Goal: Contribute content: Add original content to the website for others to see

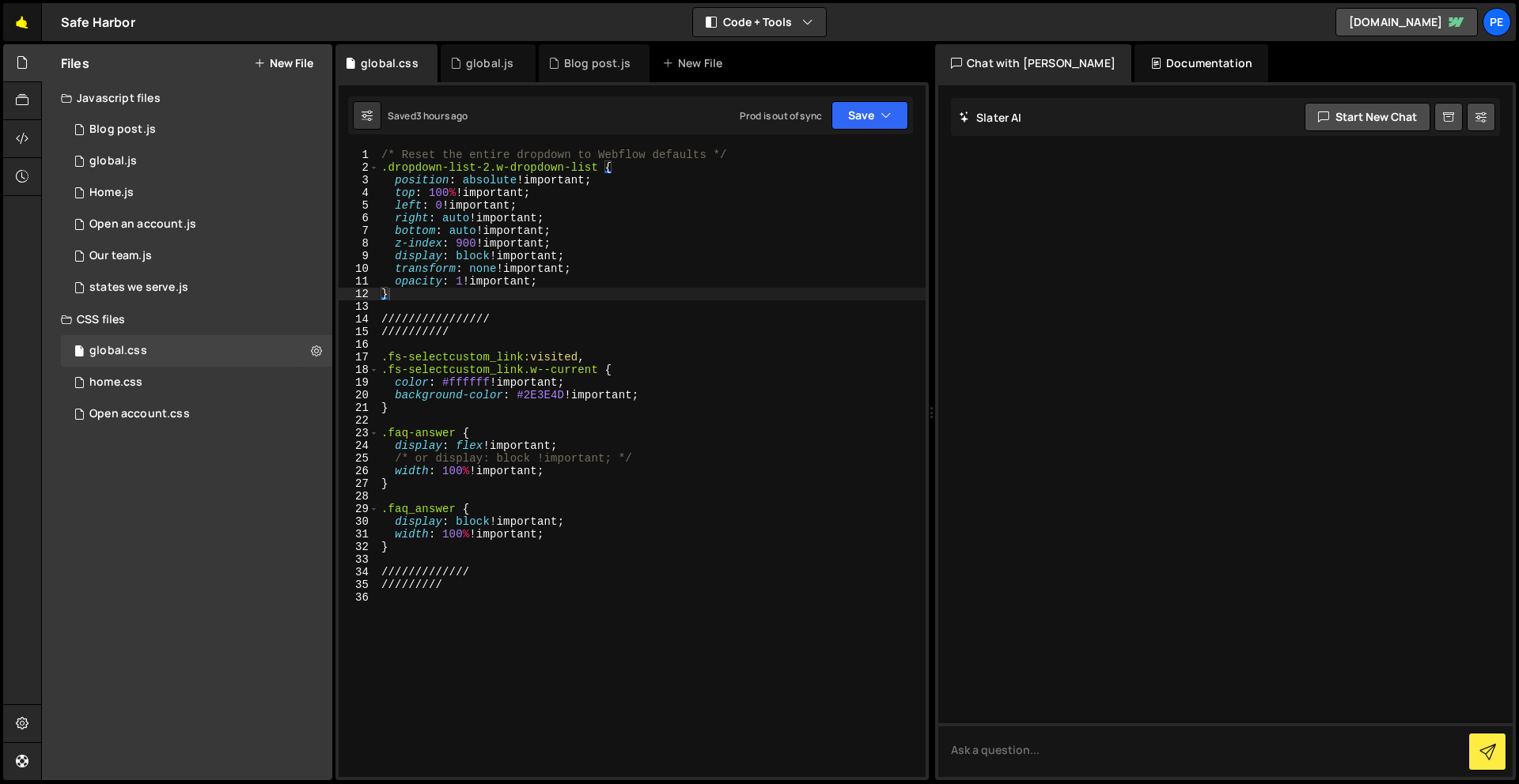
click at [22, 25] on link "🤙" at bounding box center [23, 22] width 39 height 38
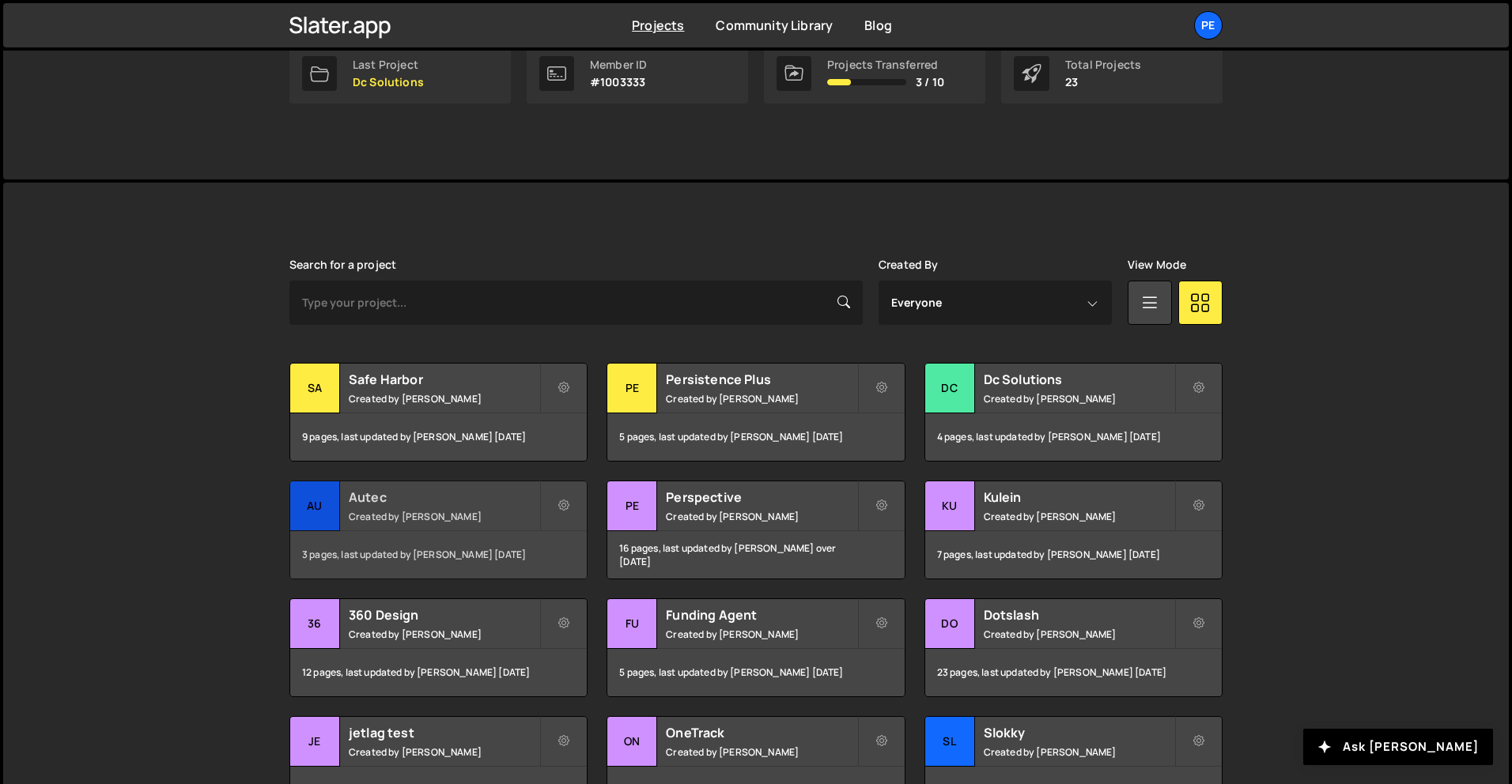
scroll to position [431, 0]
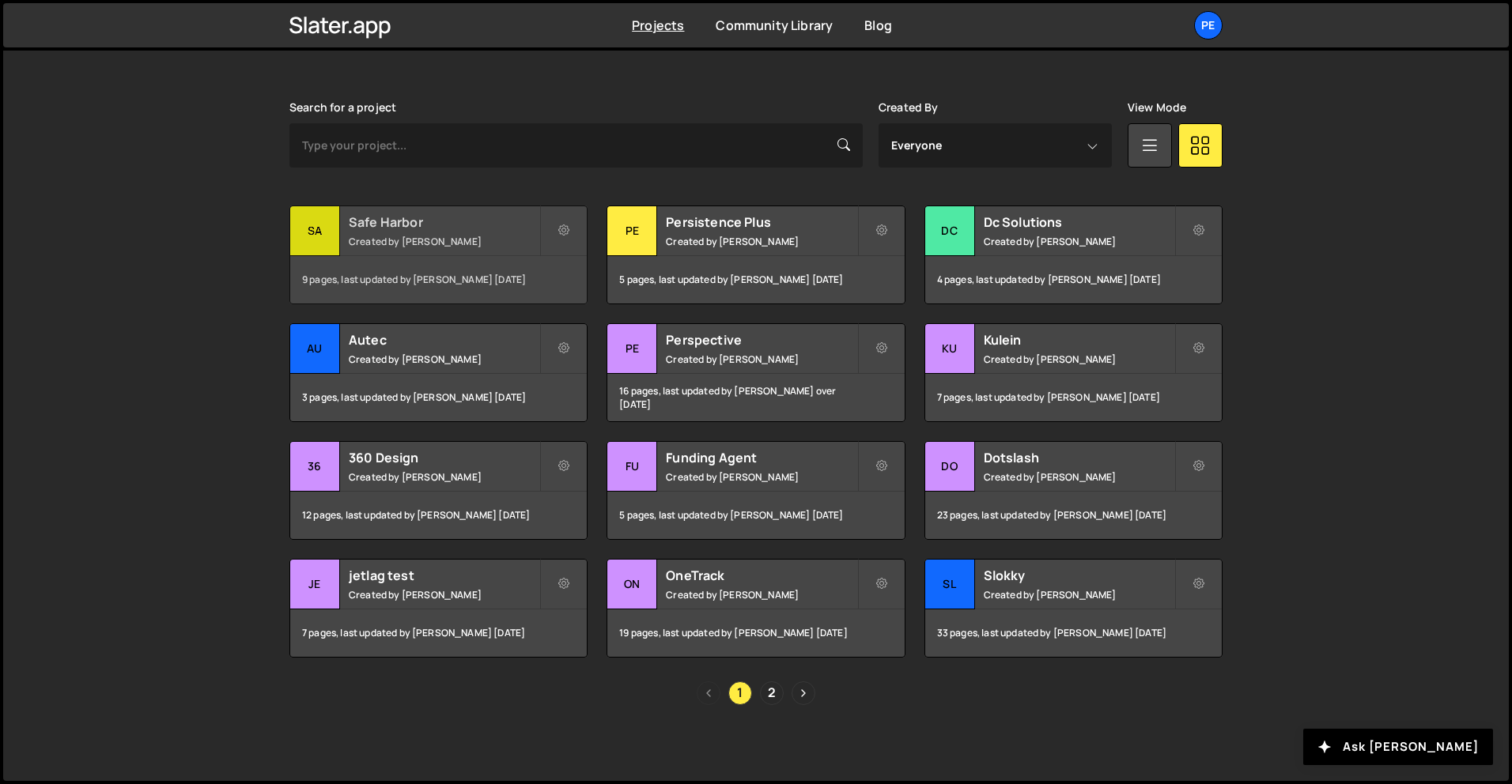
click at [478, 226] on h2 "Safe Harbor" at bounding box center [444, 221] width 190 height 18
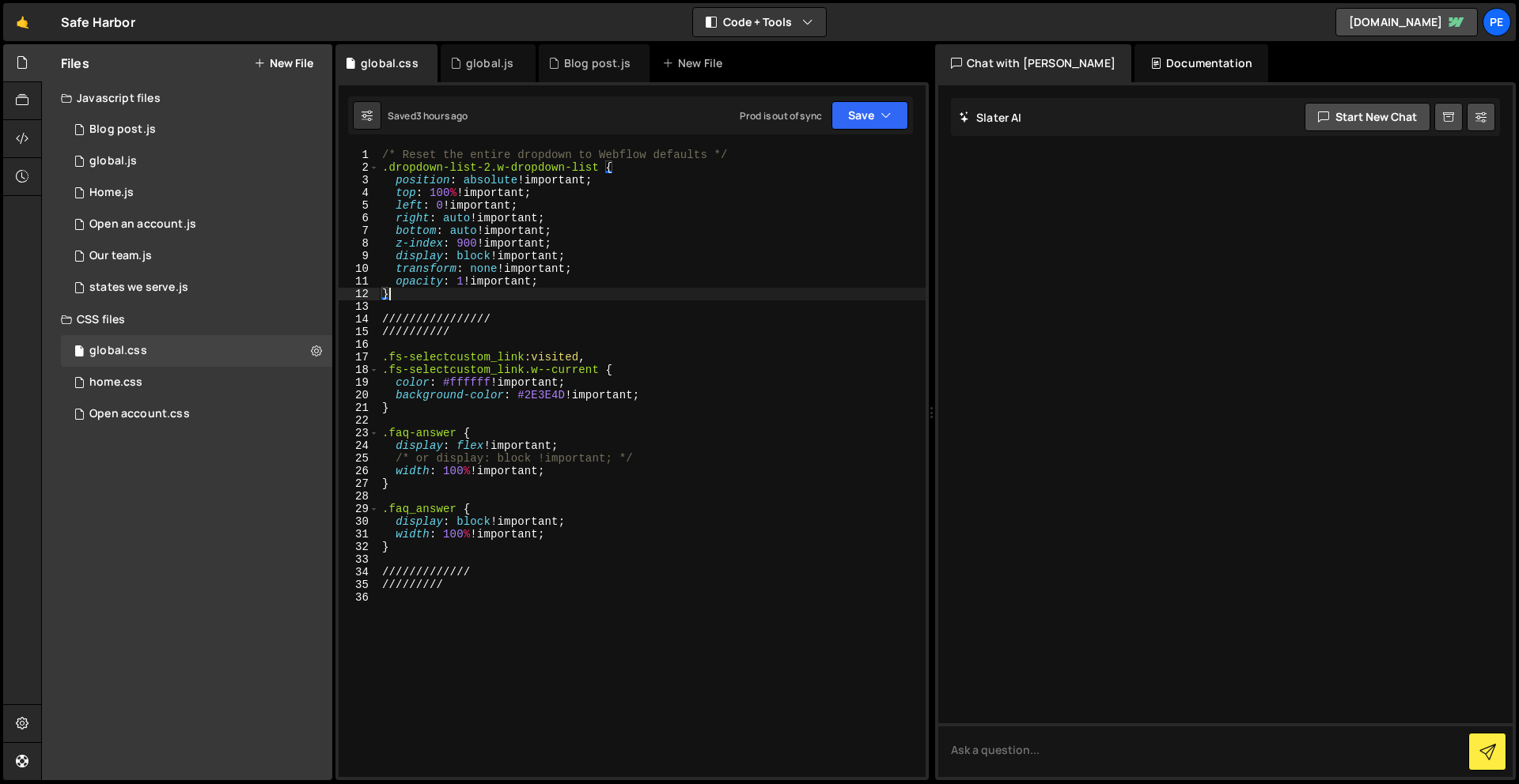
click at [568, 300] on div "/* Reset the entire dropdown to Webflow defaults */ .dropdown-list-2.w-dropdown…" at bounding box center [652, 476] width 547 height 653
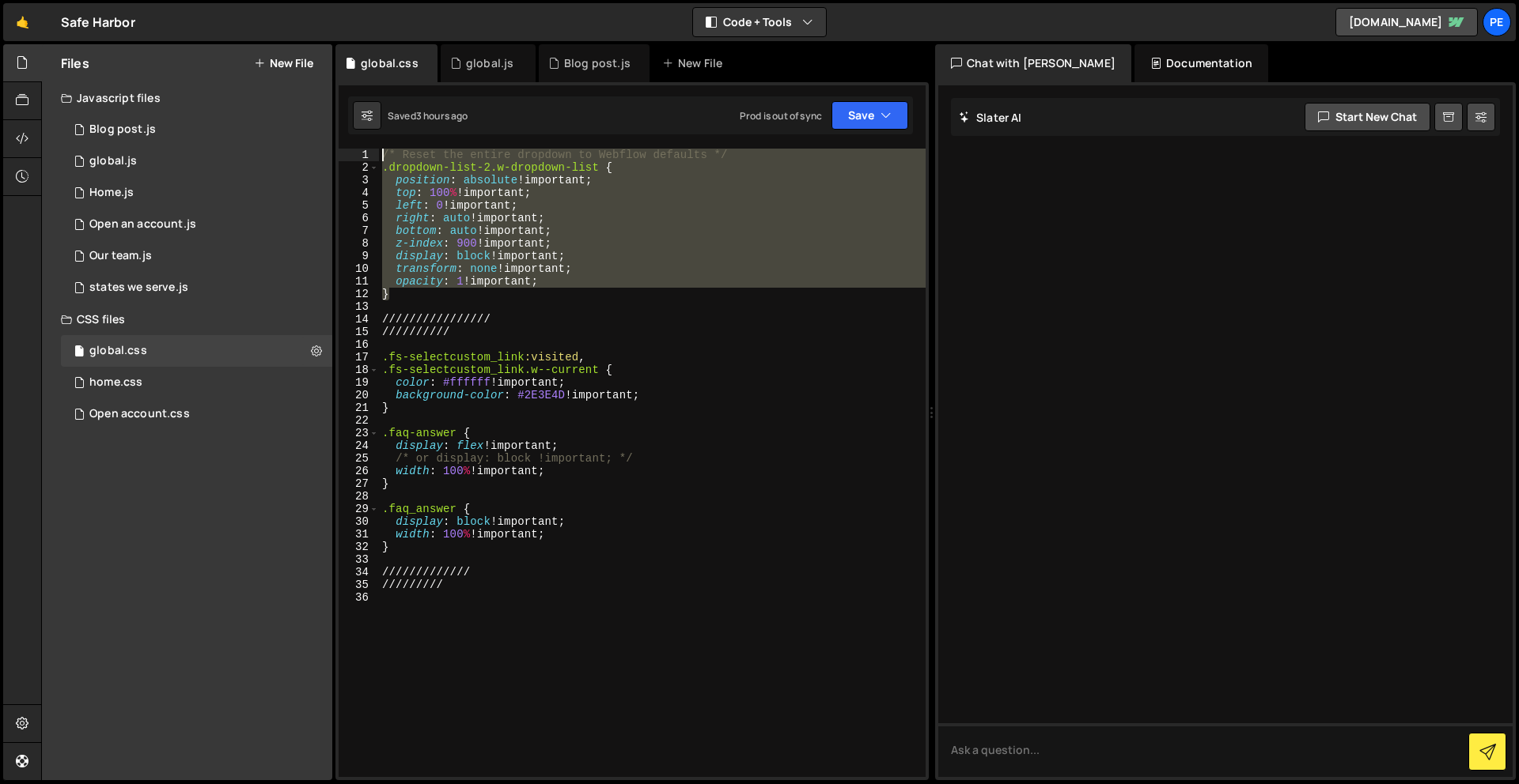
drag, startPoint x: 565, startPoint y: 300, endPoint x: 296, endPoint y: 72, distance: 352.6
click at [296, 72] on div "Files New File Javascript files 1 Blog post.js 0 1 global.js 0 1 Home.js 0 2 1 1" at bounding box center [780, 413] width 1478 height 737
type textarea "/* Reset the entire dropdown to Webflow defaults */ .dropdown-list-2.w-dropdown…"
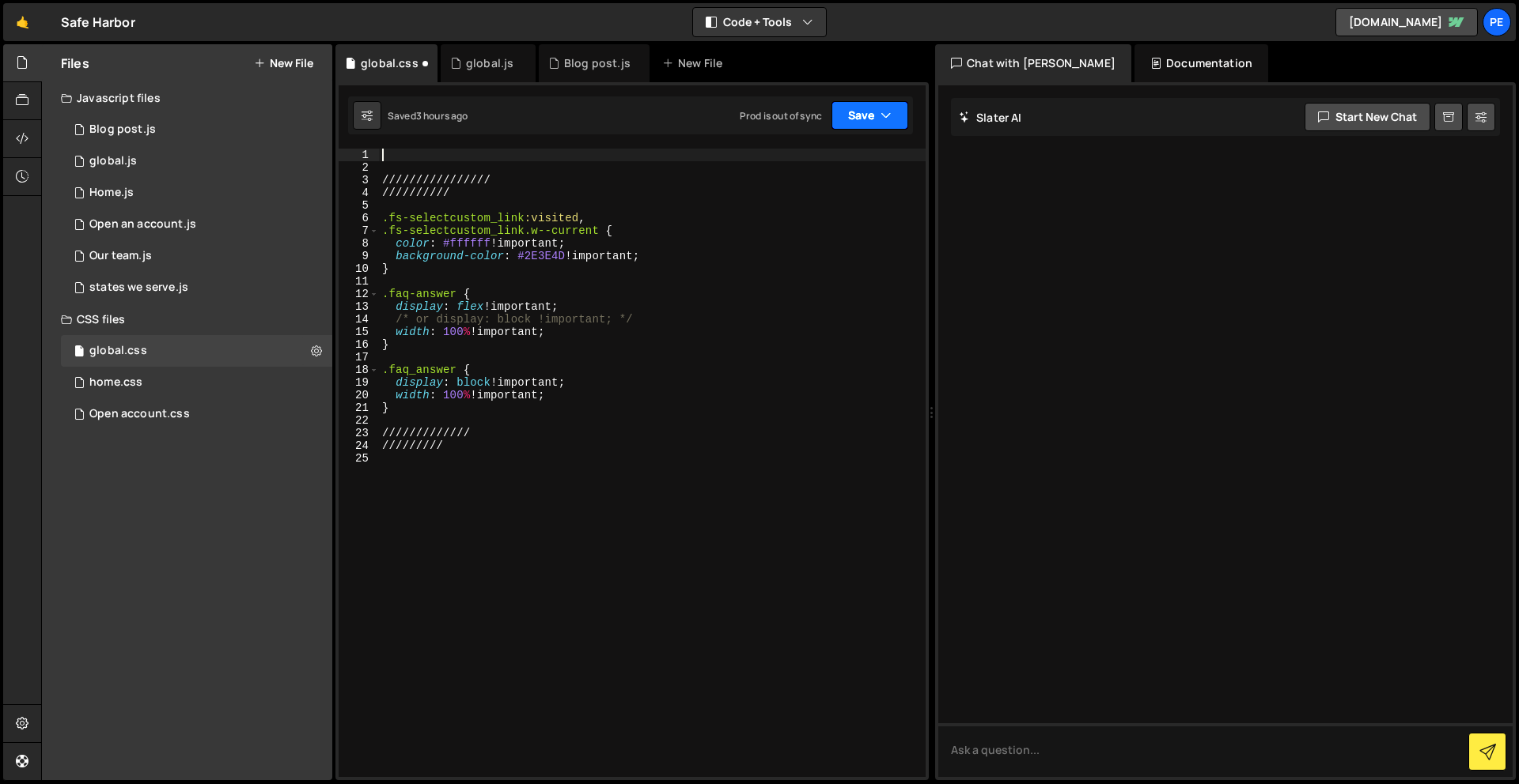
click at [855, 116] on button "Save" at bounding box center [869, 115] width 77 height 29
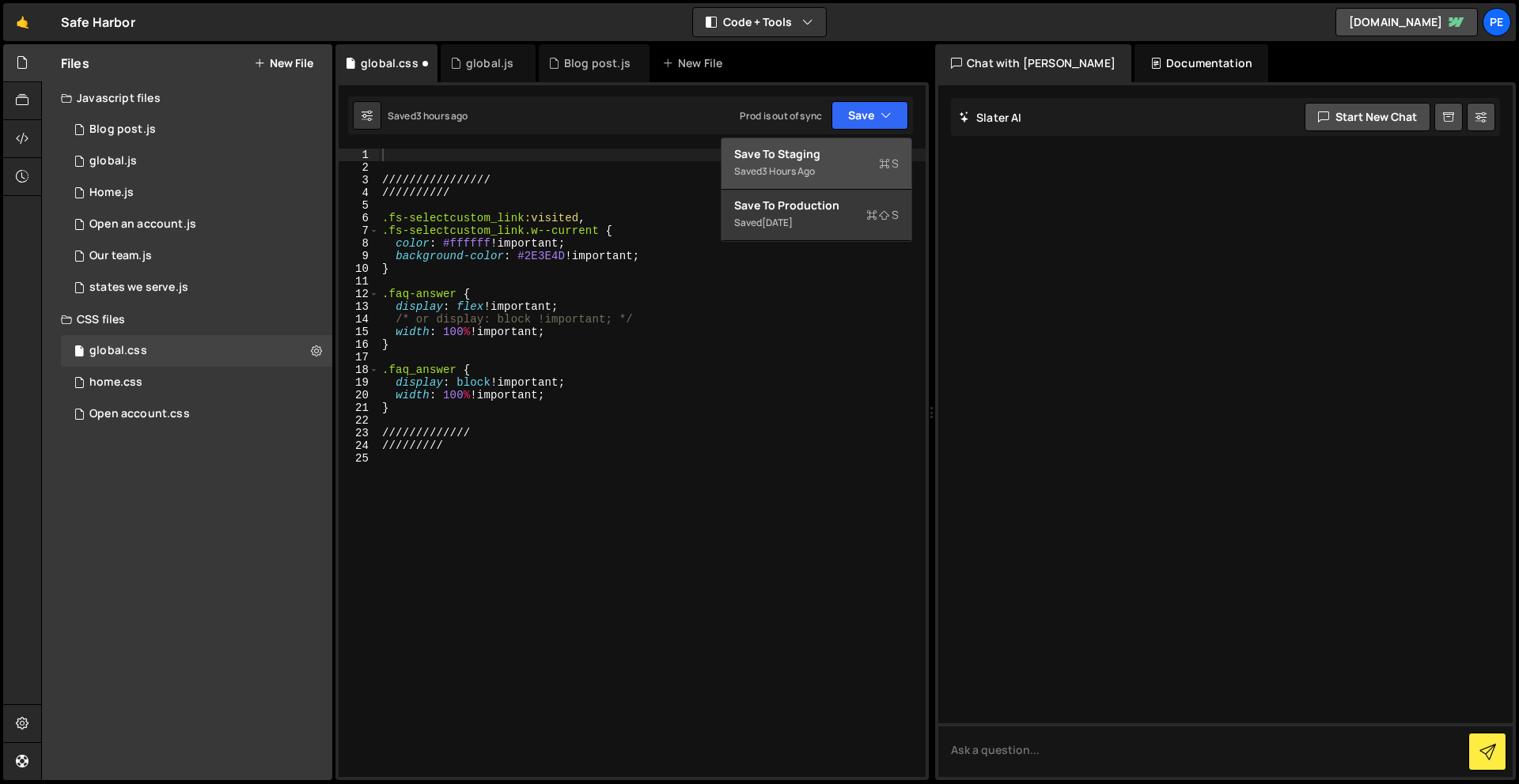
click at [814, 157] on div "Save to Staging S" at bounding box center [816, 154] width 164 height 16
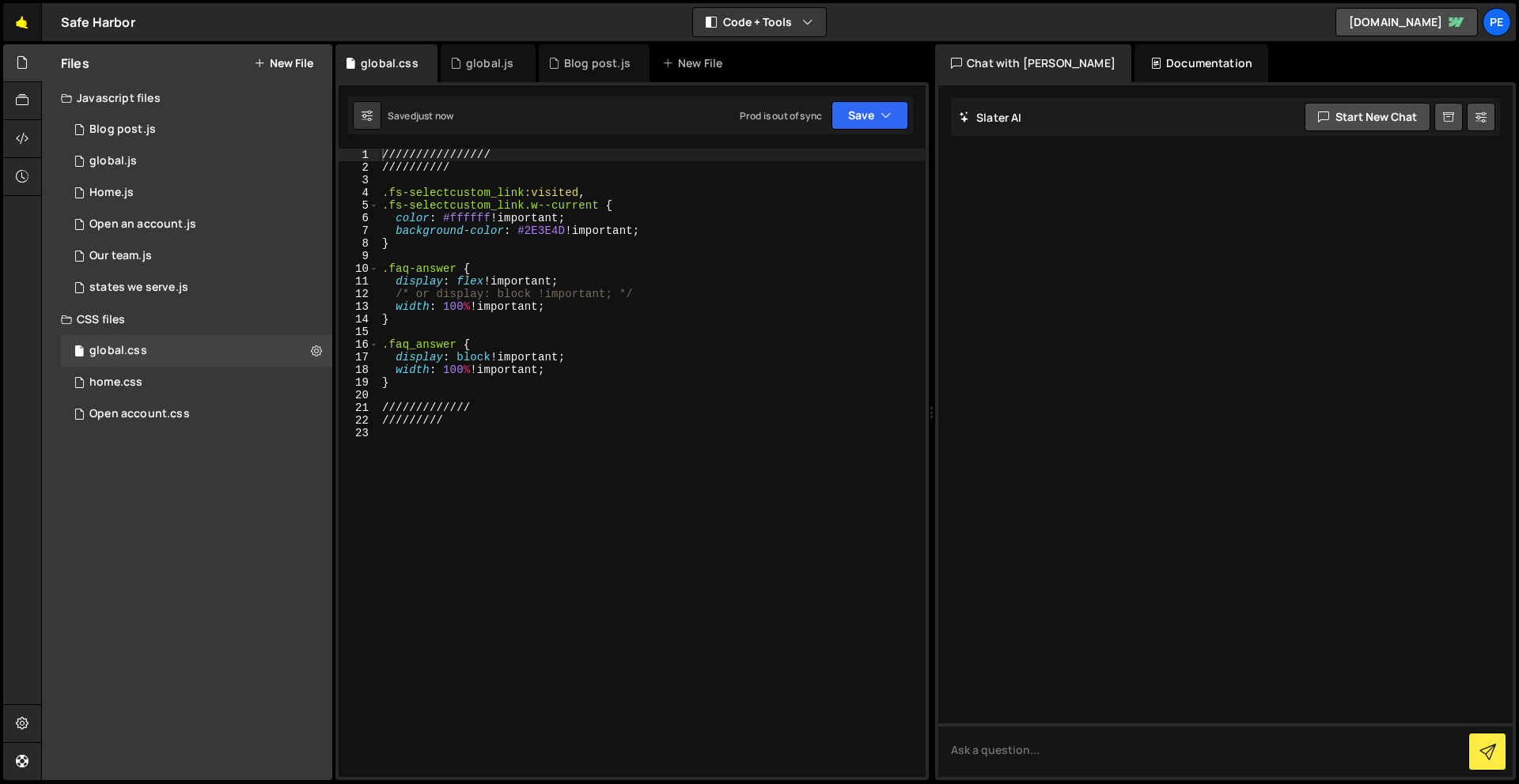
click at [21, 29] on link "🤙" at bounding box center [23, 22] width 39 height 38
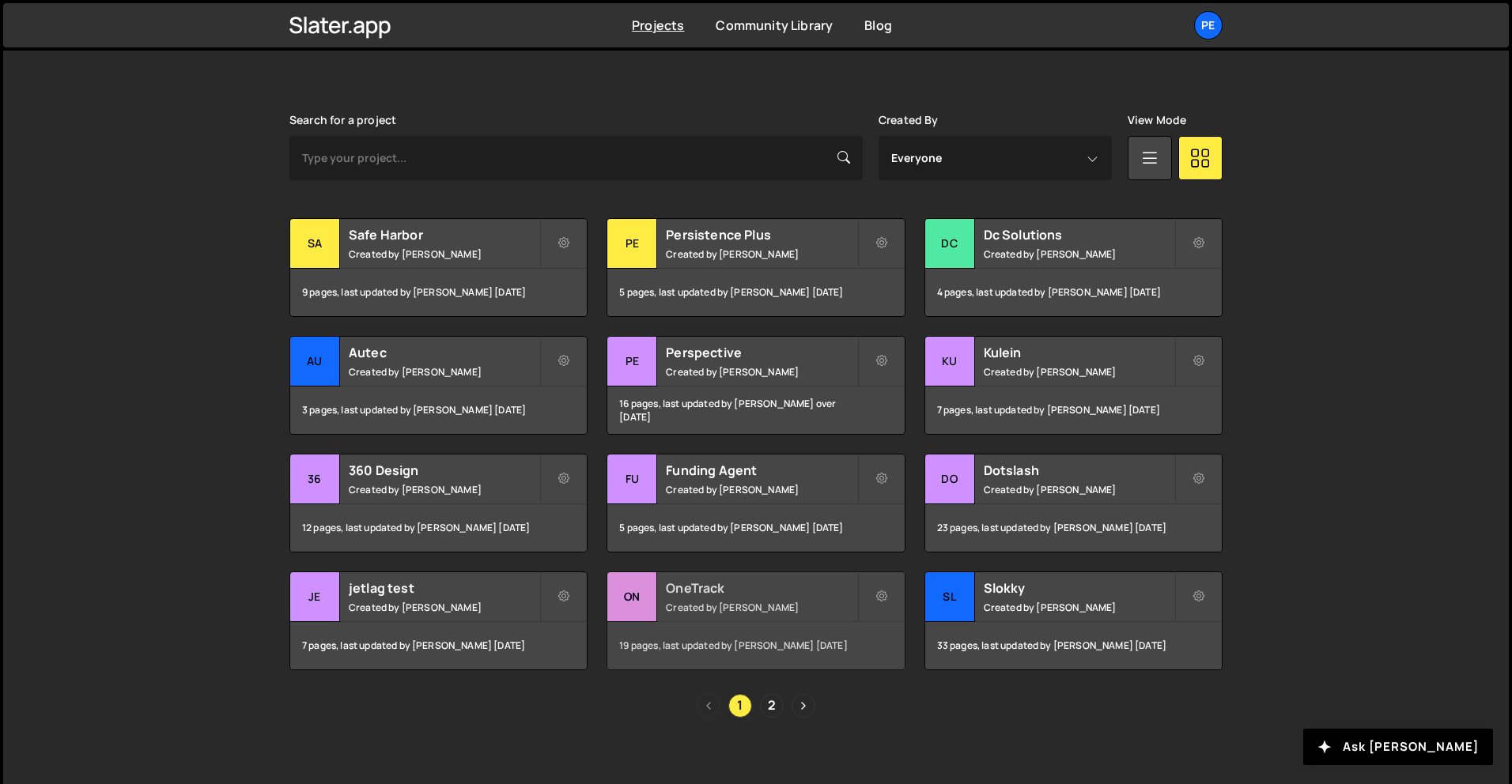
scroll to position [429, 0]
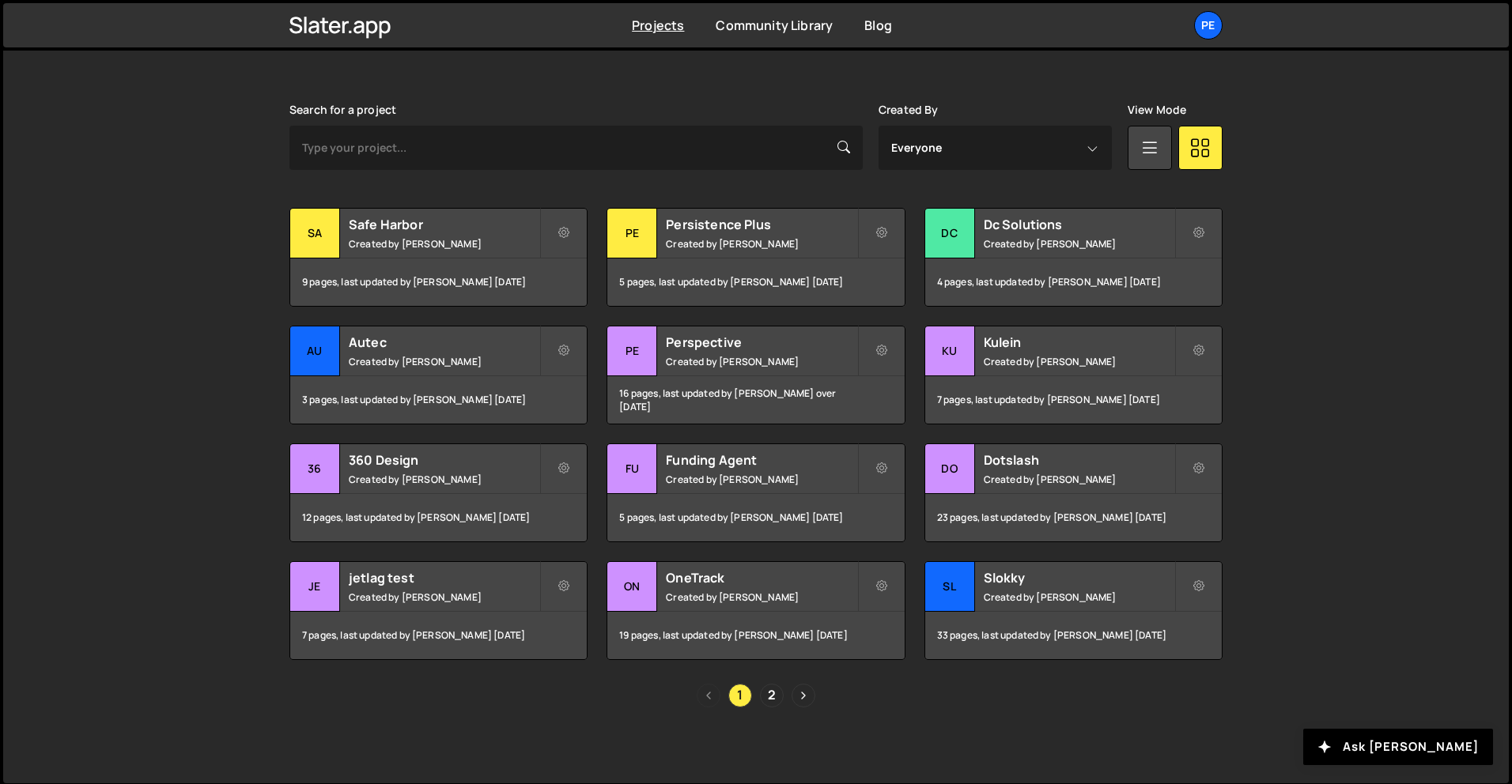
click at [755, 691] on div "1 2" at bounding box center [756, 696] width 933 height 24
click at [772, 694] on link "2" at bounding box center [772, 696] width 24 height 24
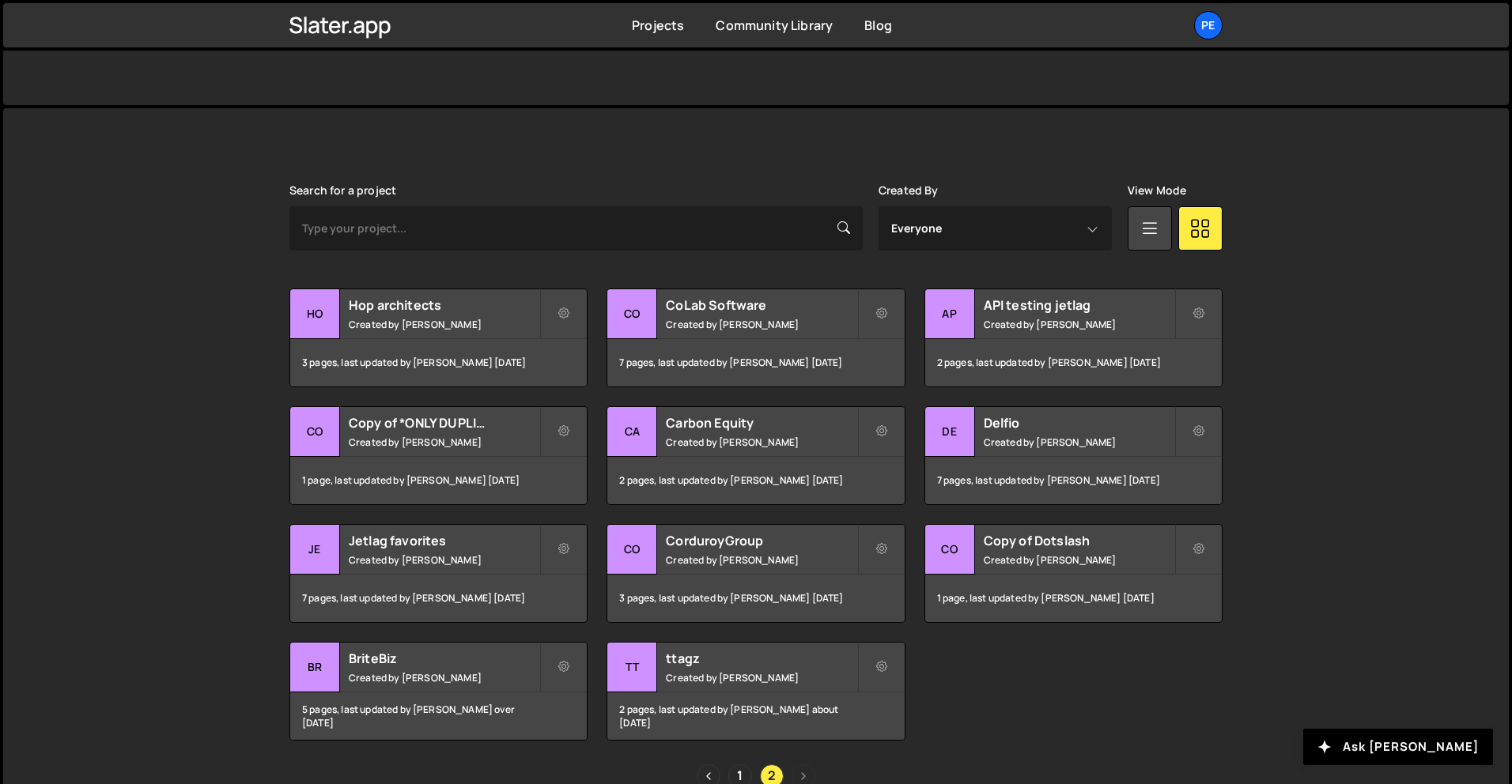
scroll to position [429, 0]
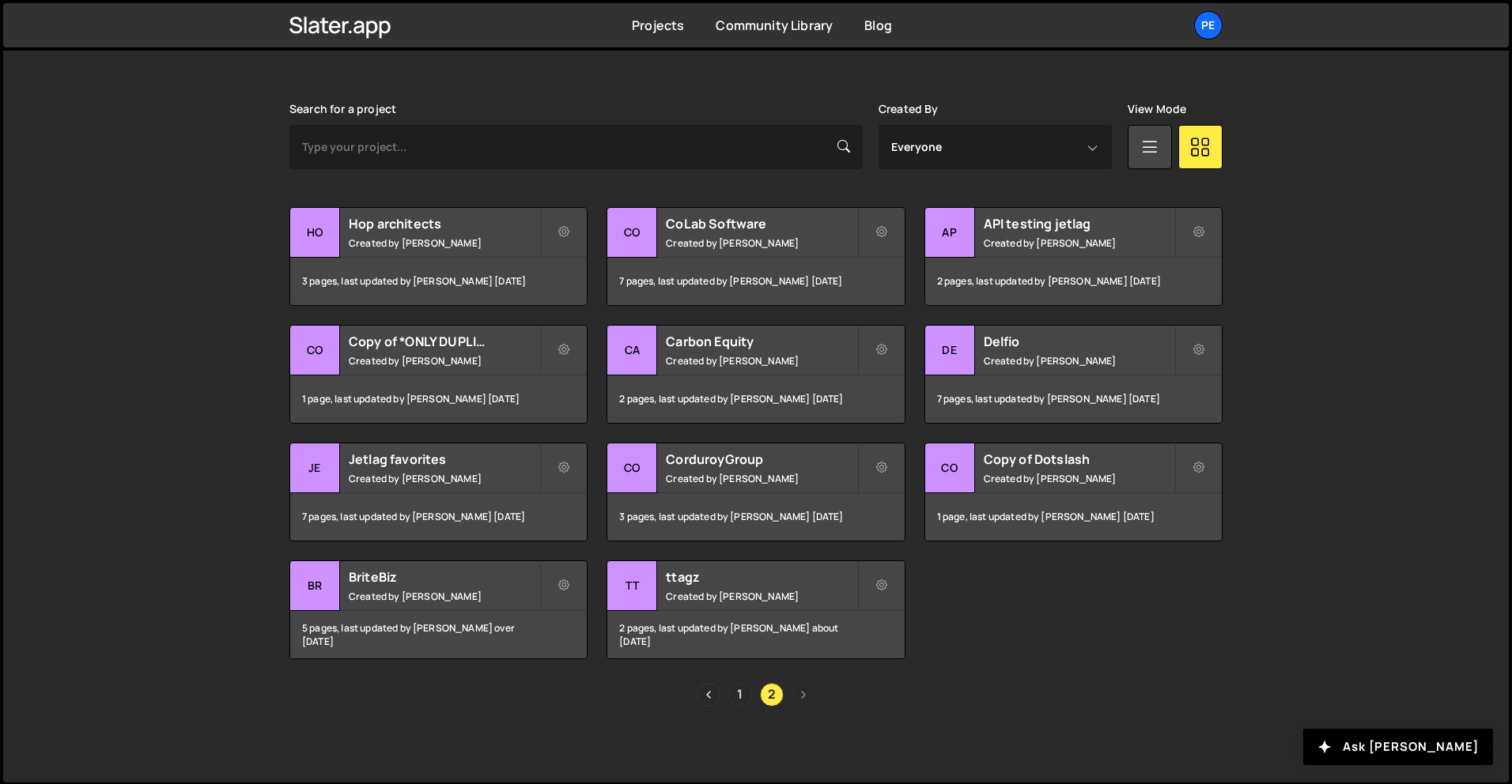
click at [740, 698] on link "1" at bounding box center [740, 695] width 24 height 24
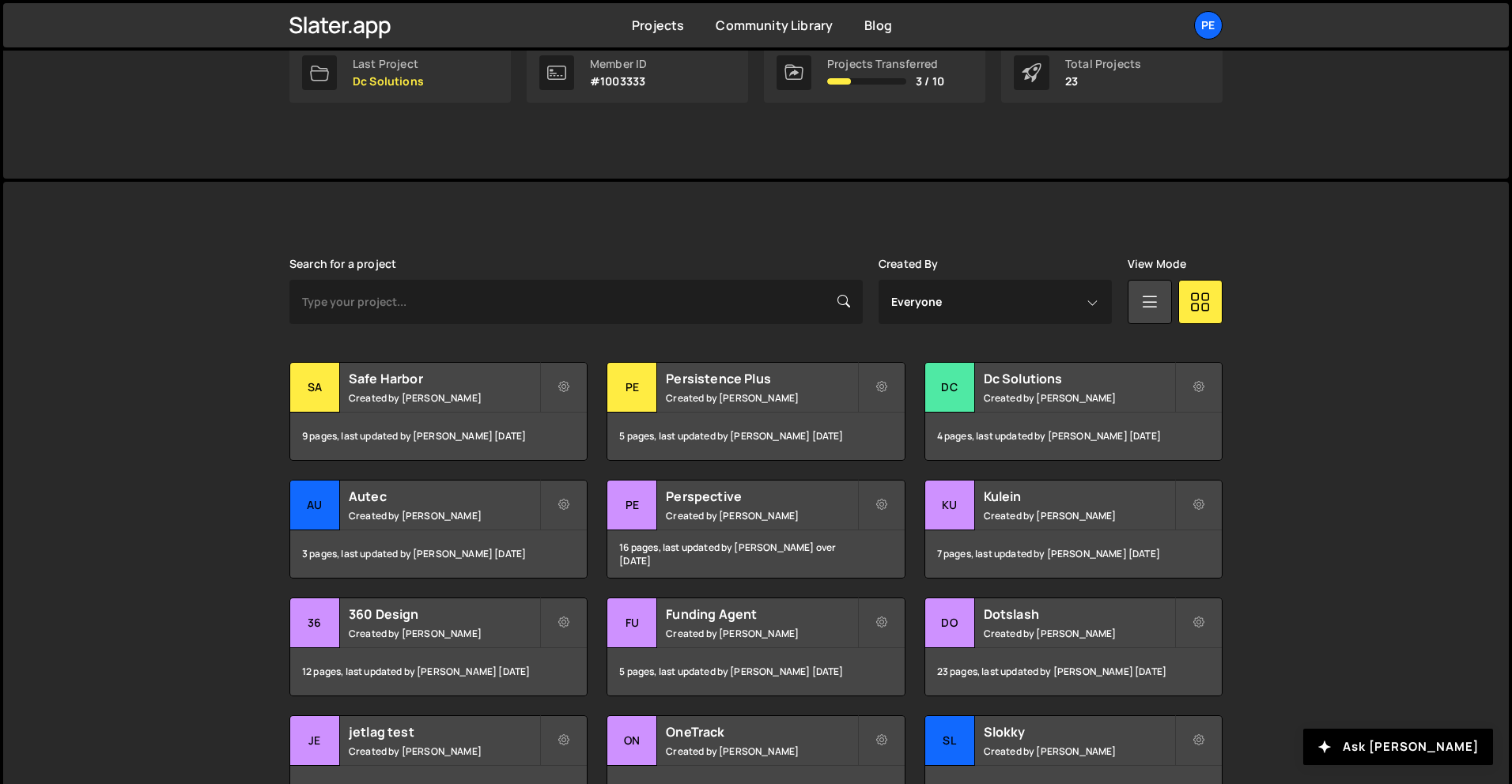
scroll to position [295, 0]
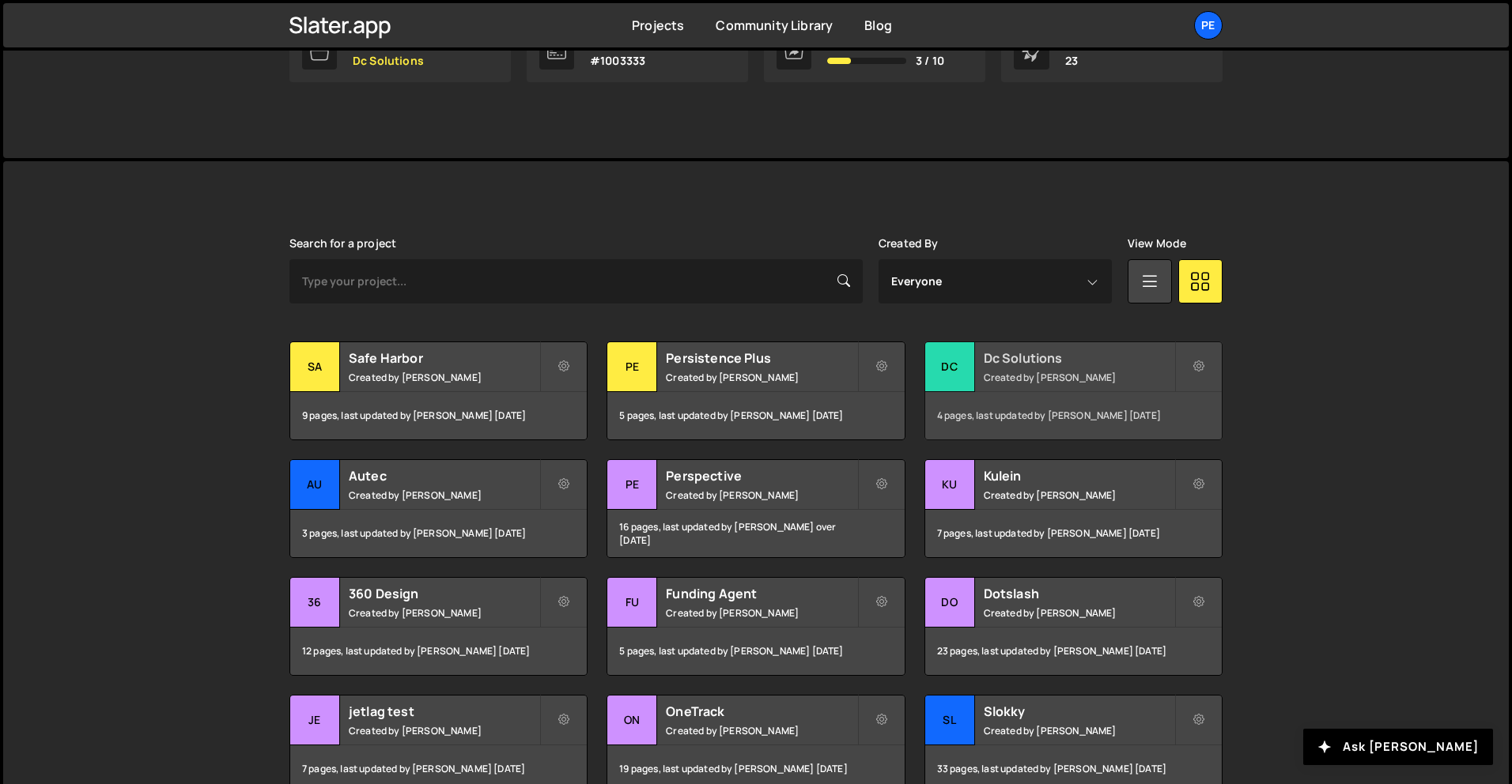
click at [1034, 360] on h2 "Dc Solutions" at bounding box center [1079, 358] width 190 height 18
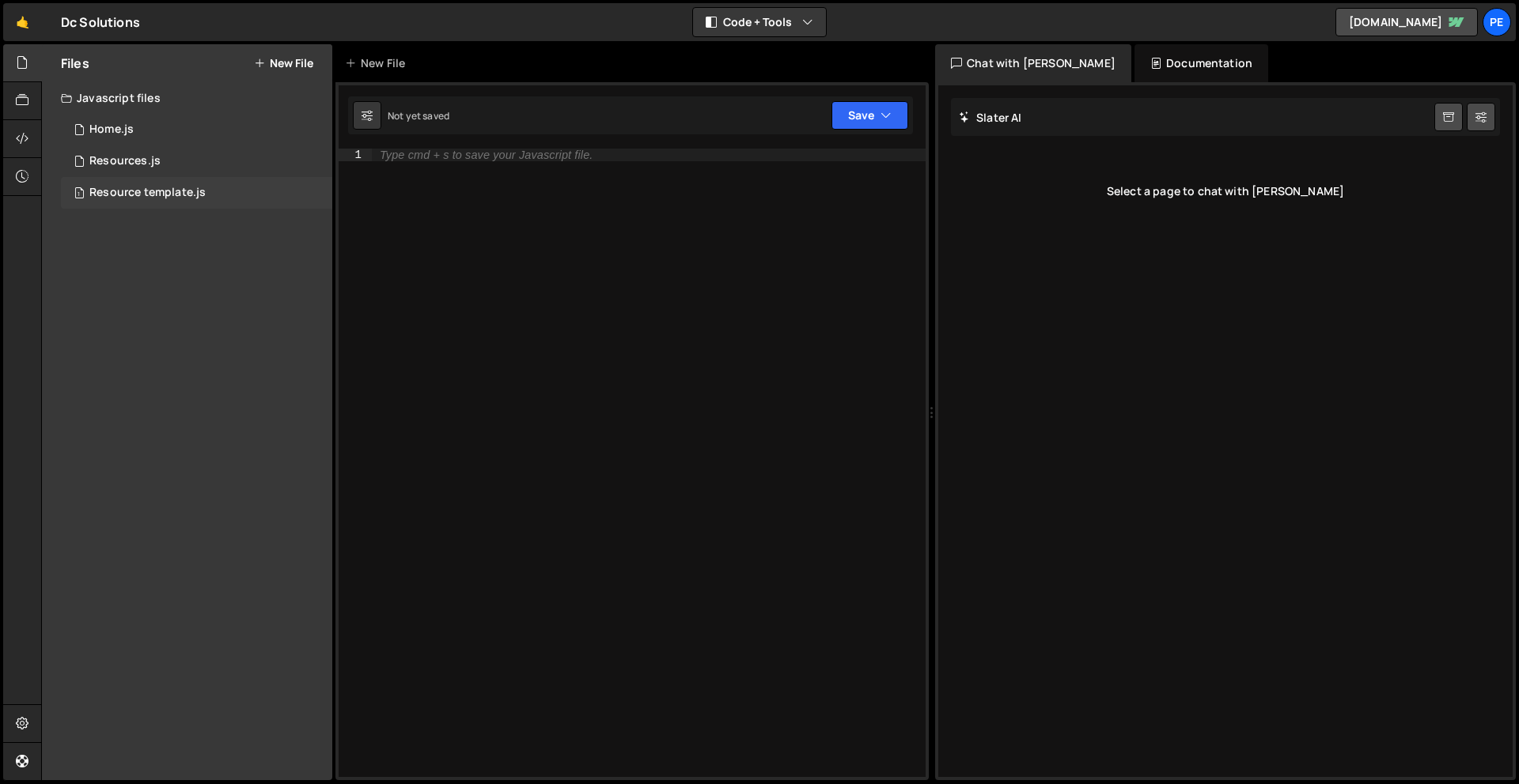
click at [170, 186] on div "Resource template.js" at bounding box center [147, 193] width 116 height 14
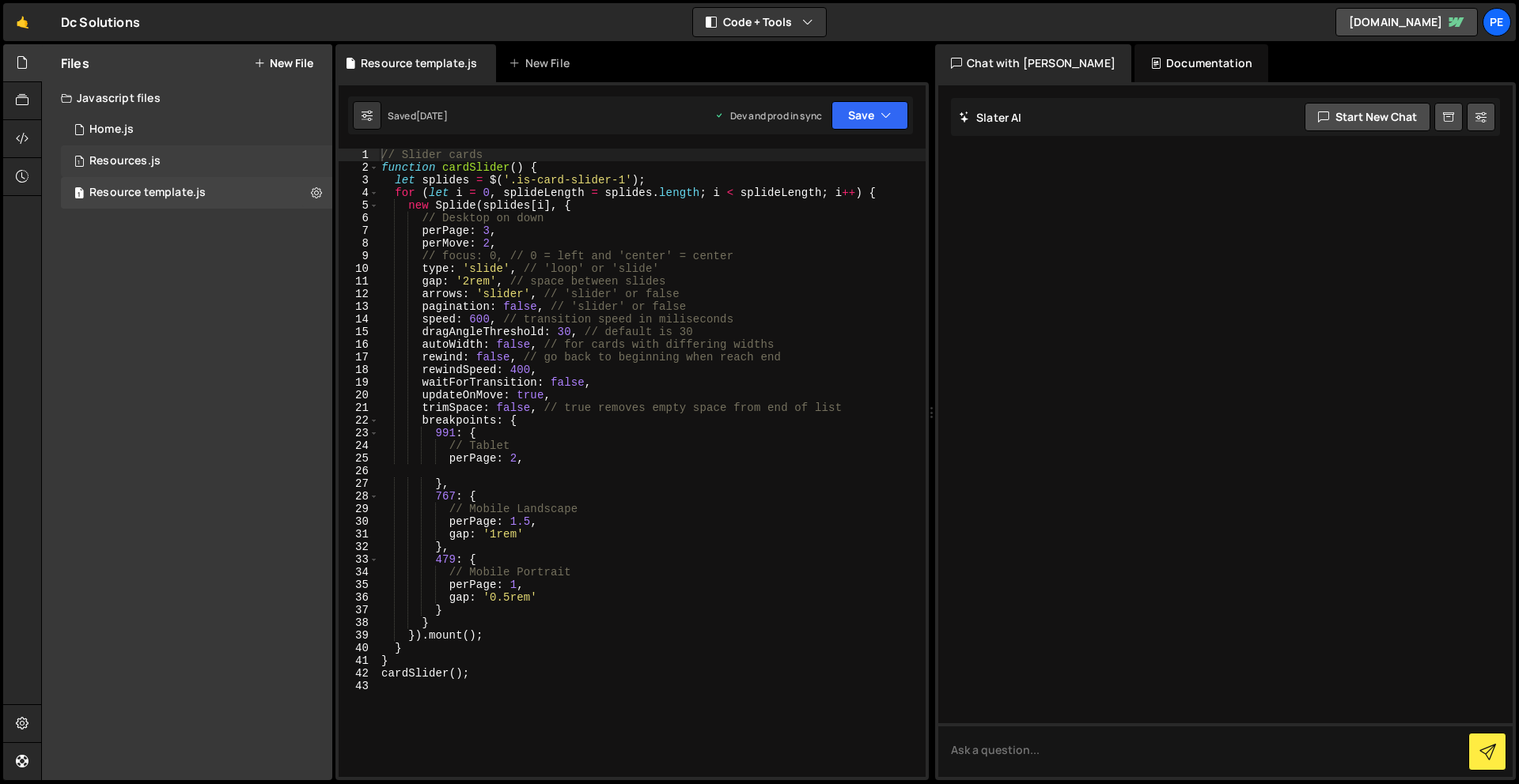
click at [150, 152] on div "1 Resources.js 0" at bounding box center [196, 162] width 271 height 32
click at [147, 136] on div "1 Home.js 0" at bounding box center [196, 130] width 271 height 32
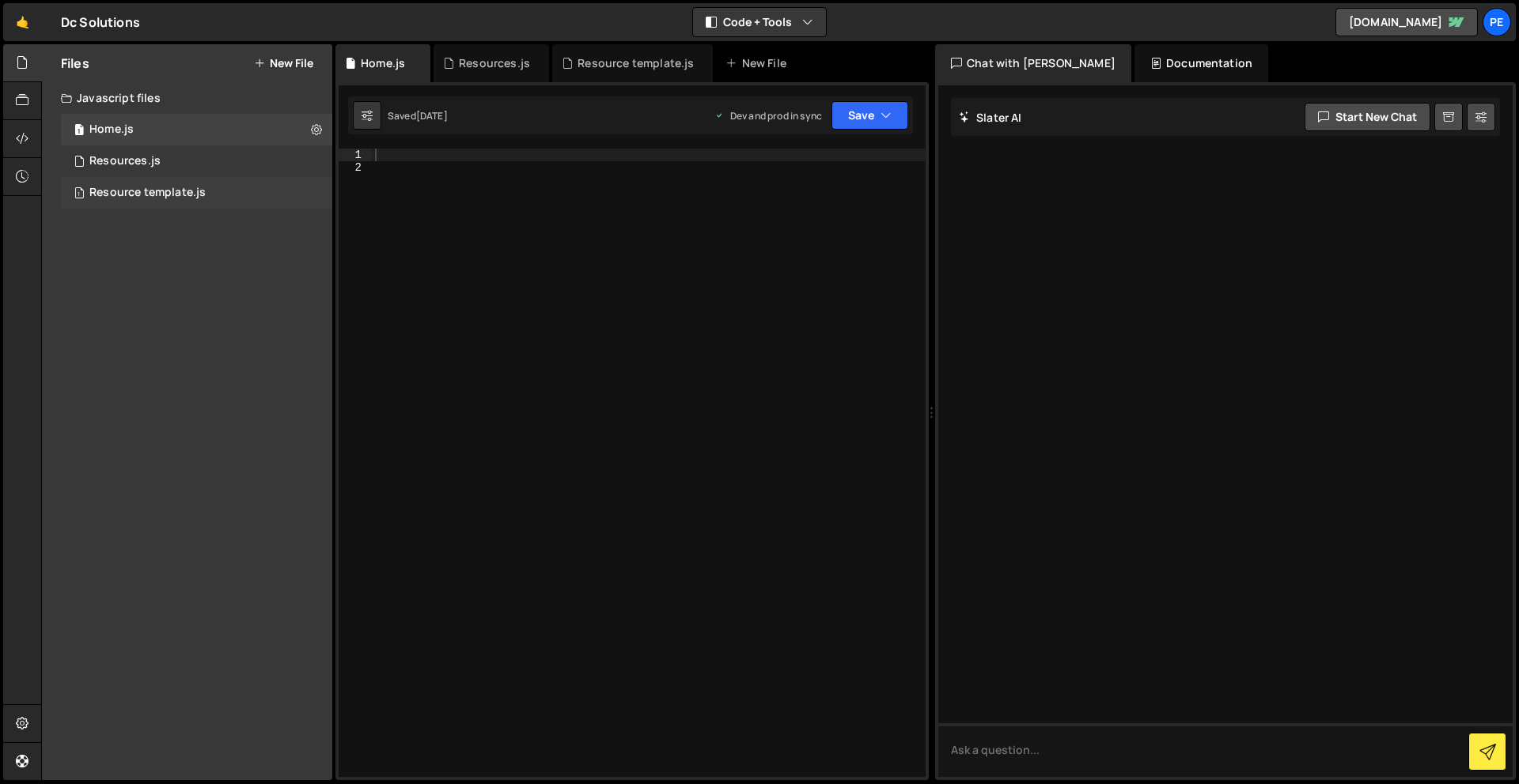
click at [153, 182] on div "1 Resource template.js 0" at bounding box center [196, 193] width 271 height 32
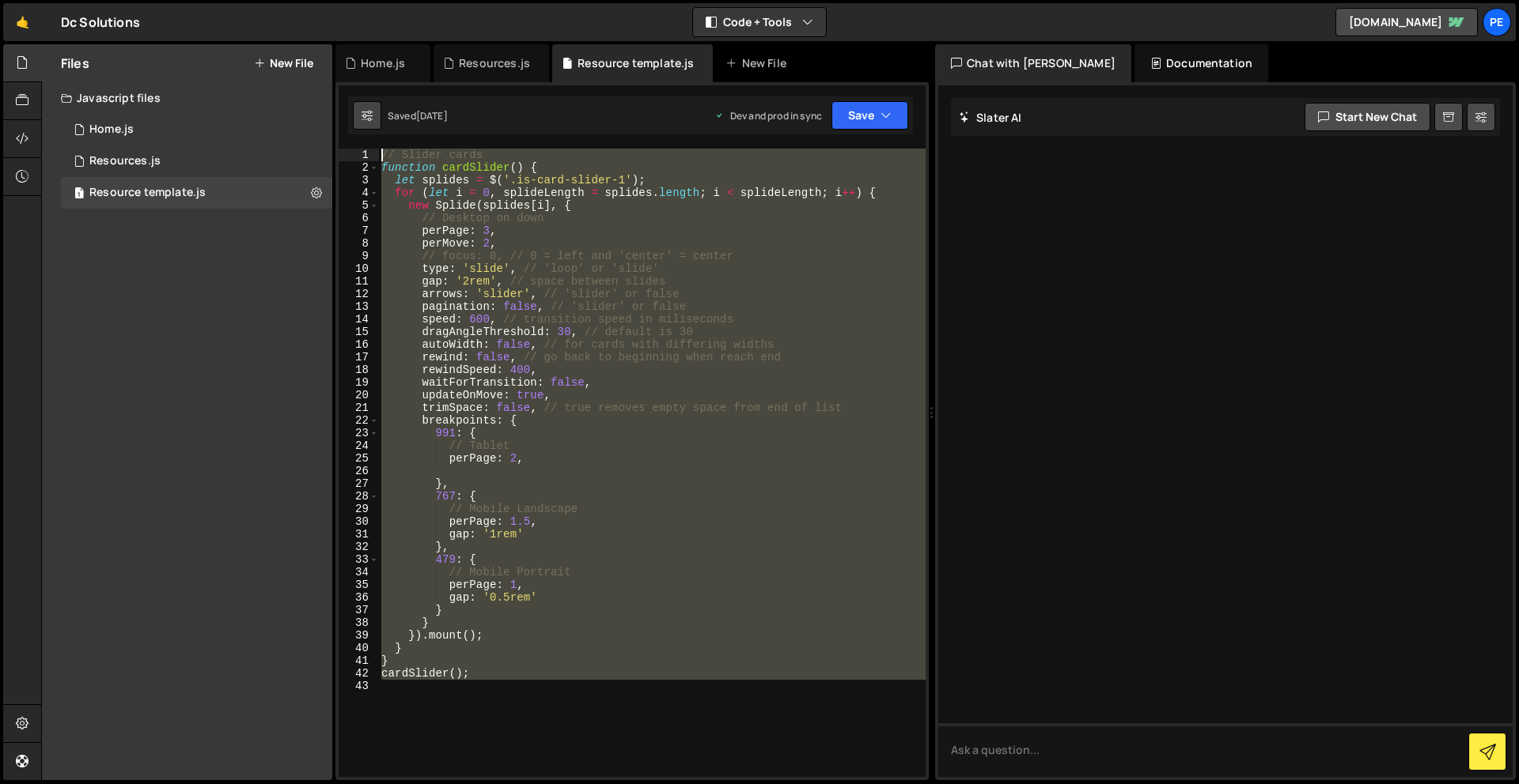
drag, startPoint x: 551, startPoint y: 694, endPoint x: 357, endPoint y: 101, distance: 623.9
click at [357, 101] on div "Debug Explain Copy Home.js Resources.js Resource template.js New File Saved 1 d…" at bounding box center [632, 413] width 593 height 737
type textarea "// Slider cards function cardSlider() {"
click at [23, 101] on icon at bounding box center [22, 100] width 13 height 18
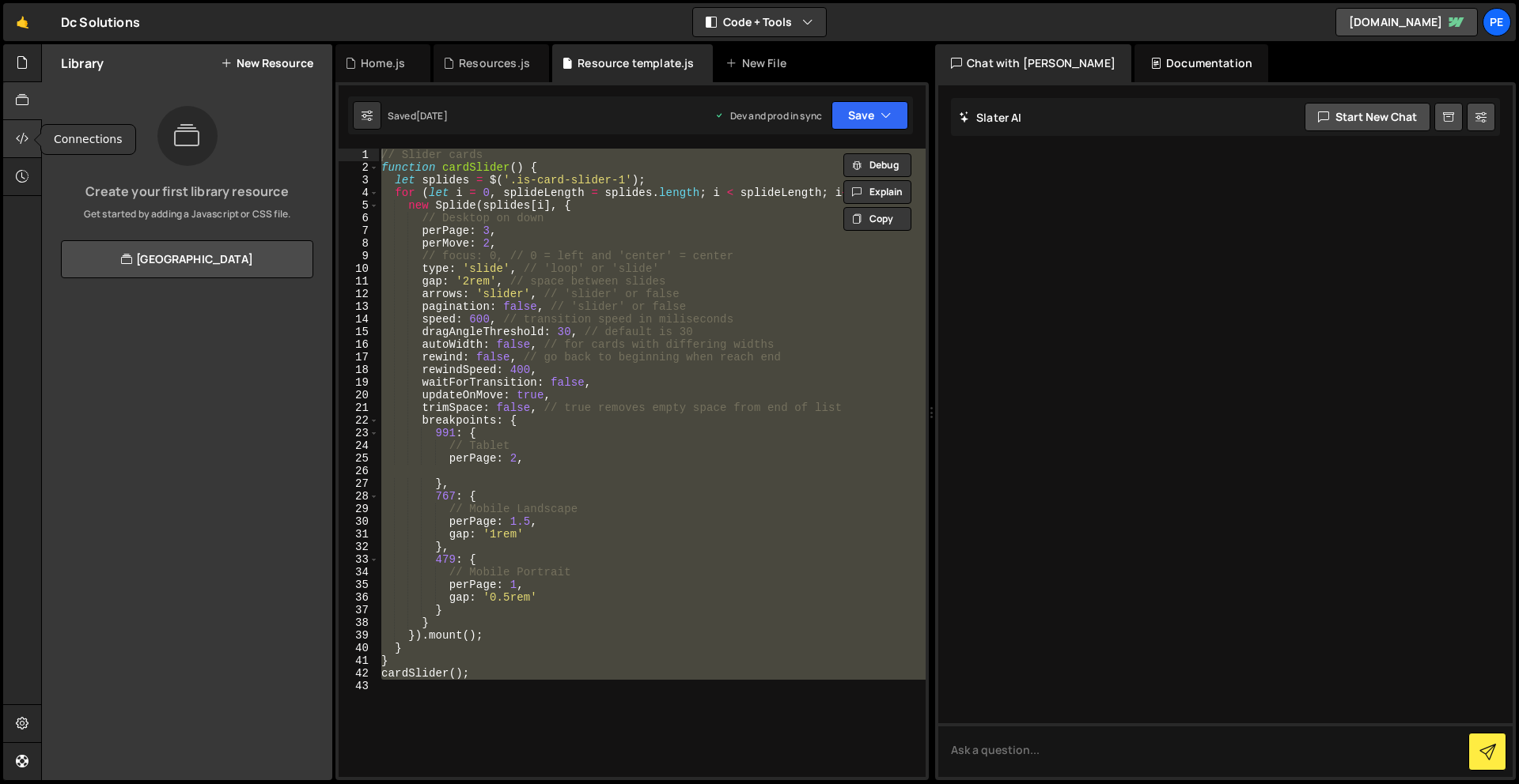
click at [29, 140] on div at bounding box center [23, 139] width 39 height 38
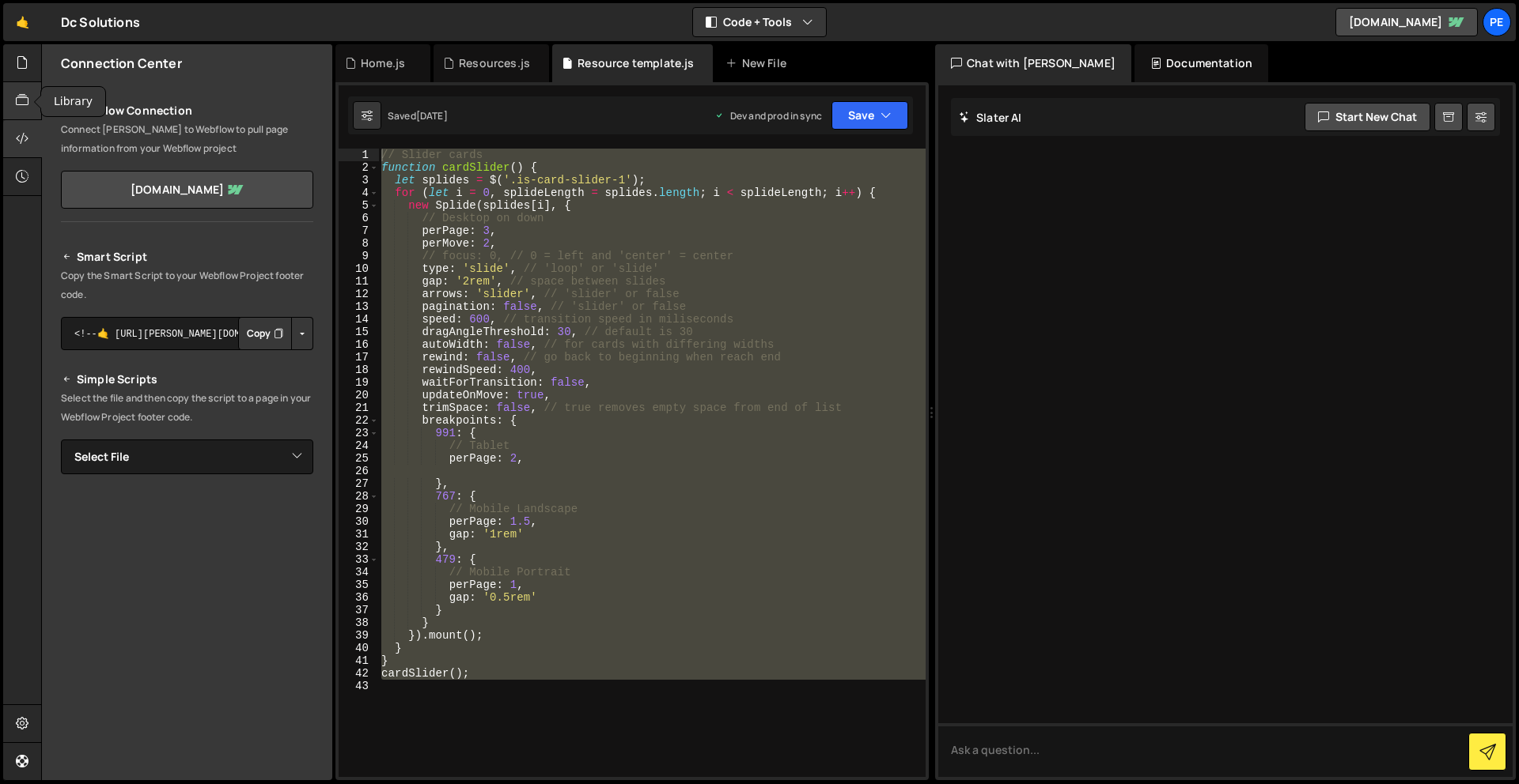
click at [19, 107] on icon at bounding box center [22, 100] width 13 height 18
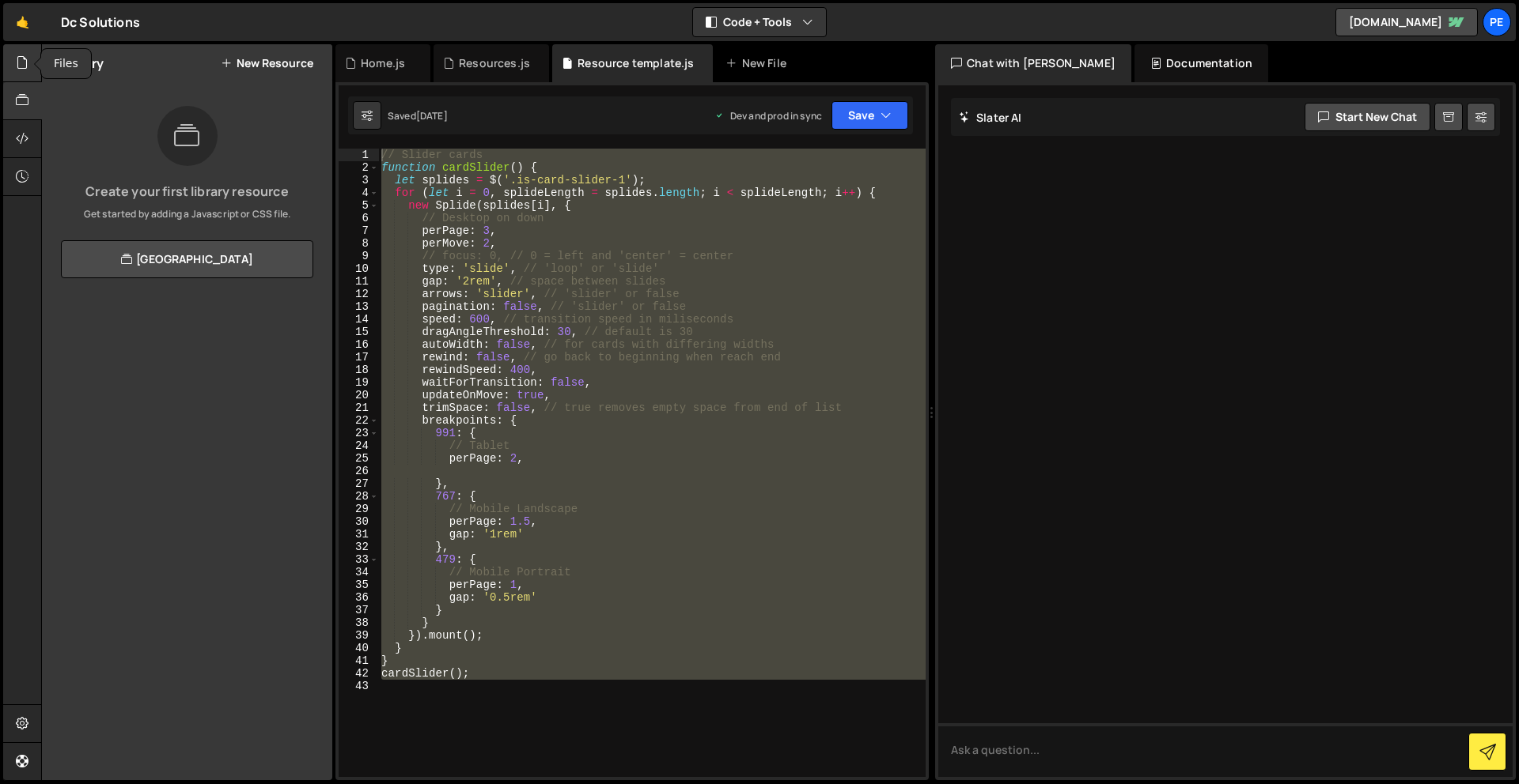
click at [24, 60] on icon at bounding box center [22, 62] width 13 height 18
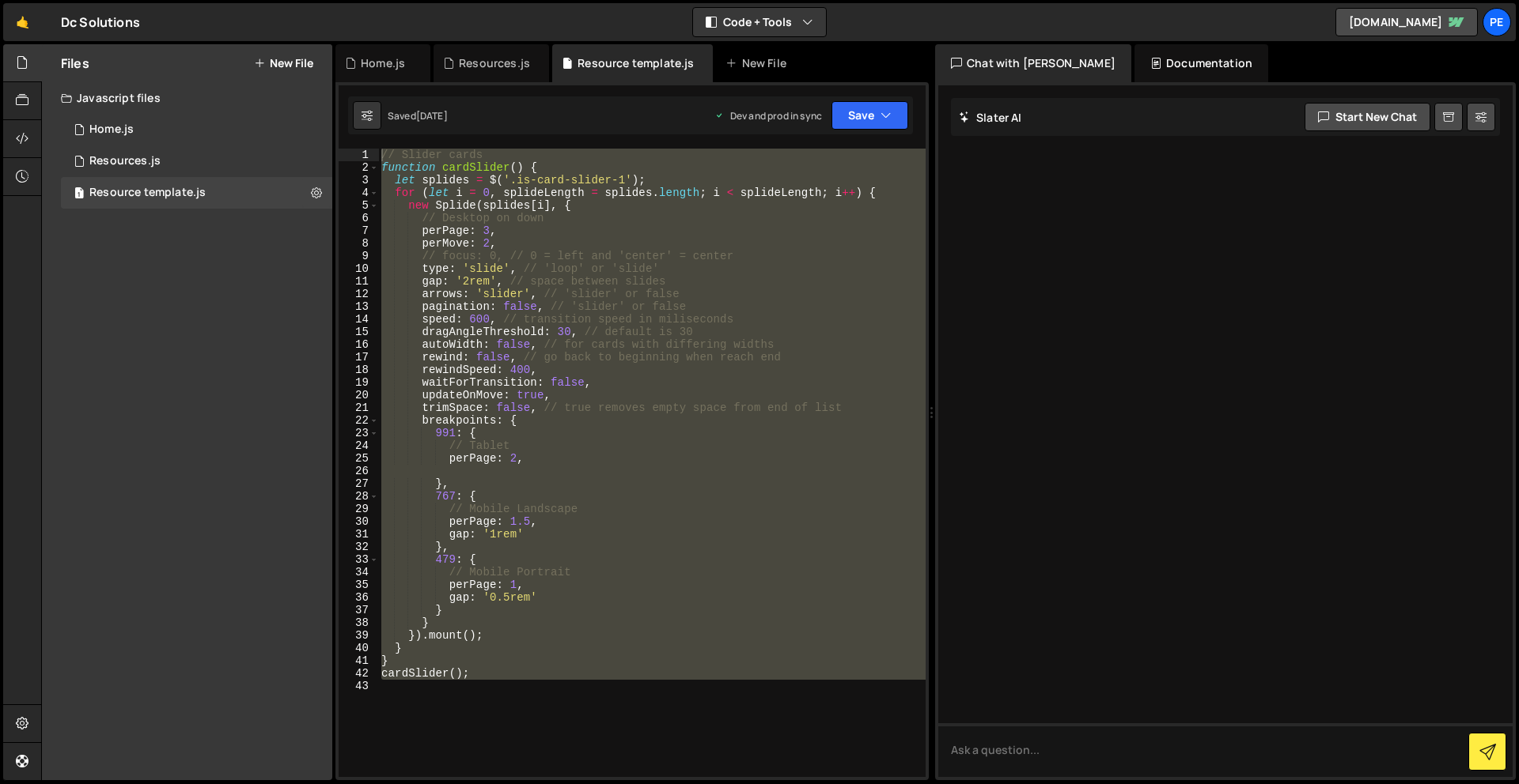
click at [286, 61] on button "New File" at bounding box center [283, 63] width 59 height 13
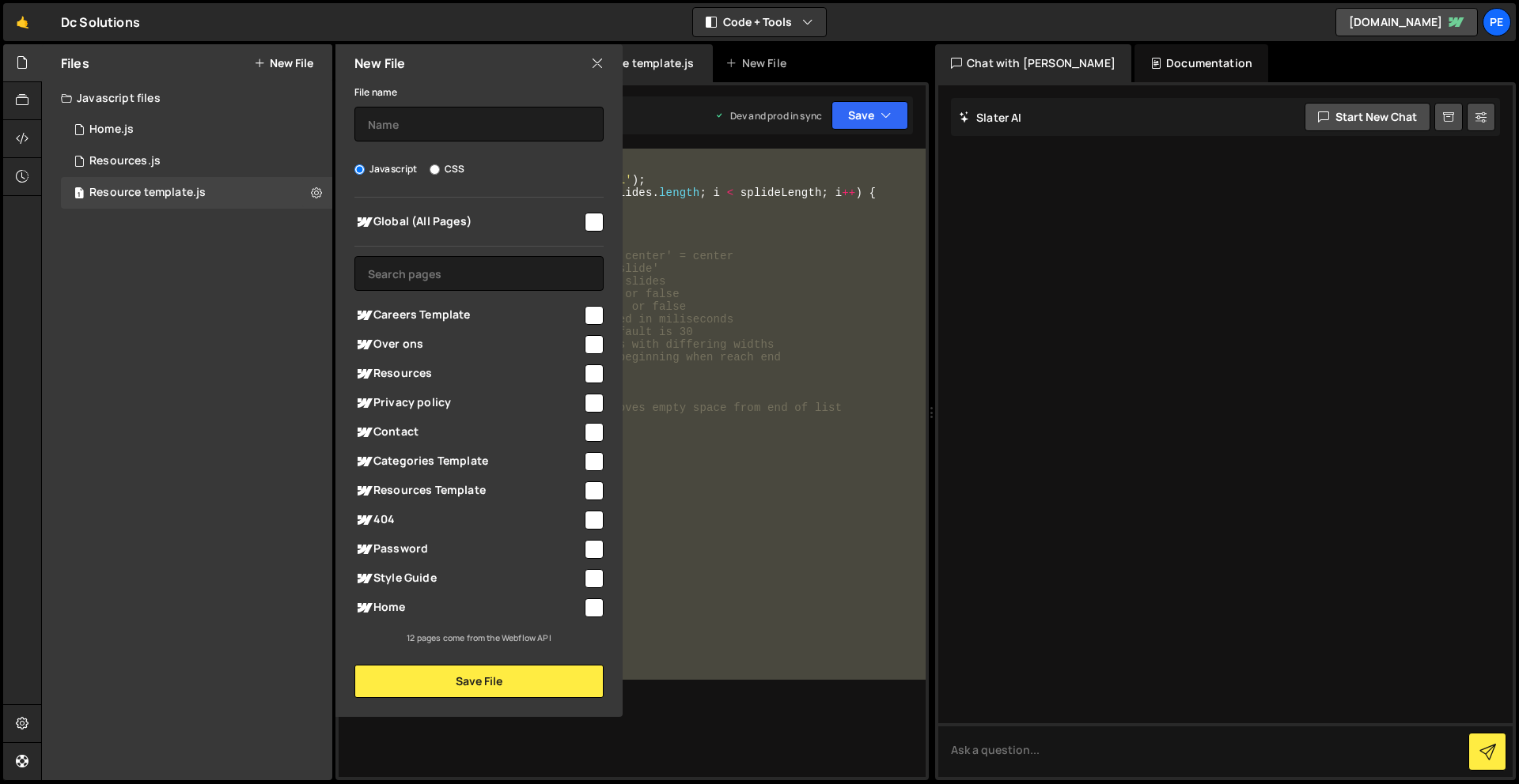
click at [593, 374] on input "checkbox" at bounding box center [594, 374] width 19 height 19
checkbox input "true"
click at [502, 141] on div "File name Javascript CSS Global (All Pages) Save File" at bounding box center [479, 390] width 287 height 616
click at [502, 124] on input "text" at bounding box center [479, 124] width 249 height 35
click at [593, 56] on icon at bounding box center [596, 63] width 13 height 18
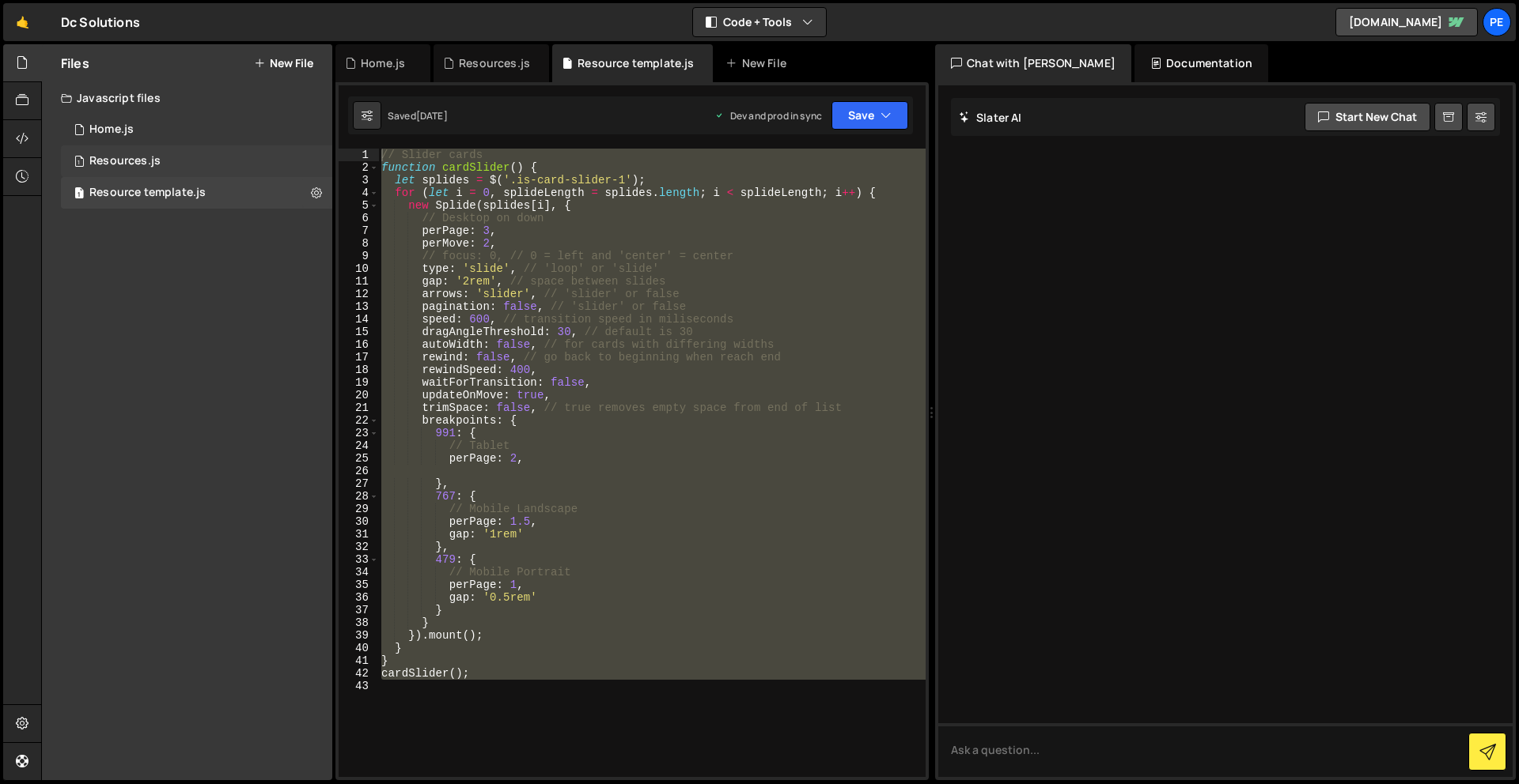
click at [142, 150] on div "1 Resources.js 0" at bounding box center [196, 162] width 271 height 32
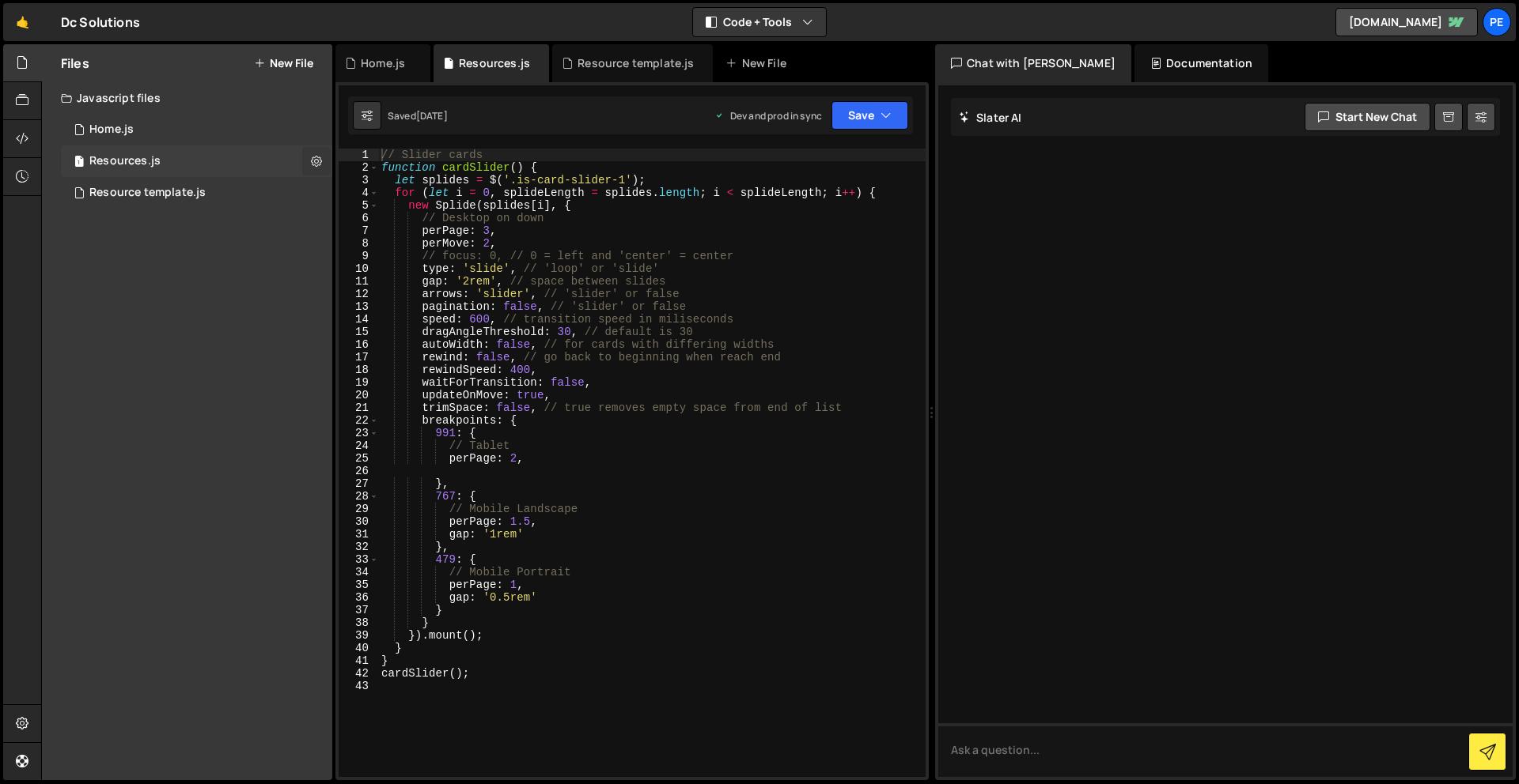
click at [324, 159] on button at bounding box center [317, 162] width 29 height 29
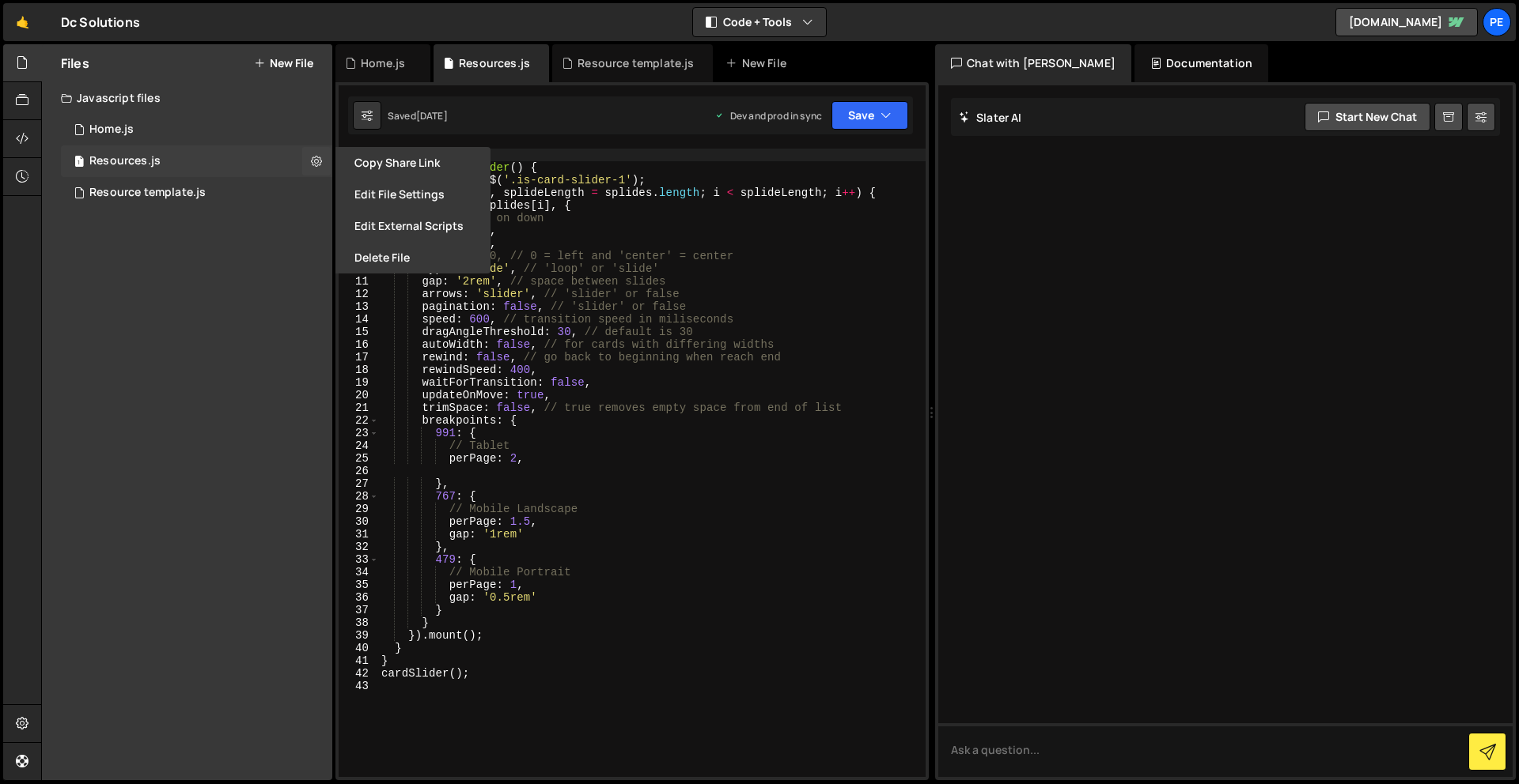
click at [229, 167] on div "1 Resources.js 0" at bounding box center [196, 162] width 271 height 32
click at [115, 164] on div "Resources.js" at bounding box center [125, 161] width 71 height 14
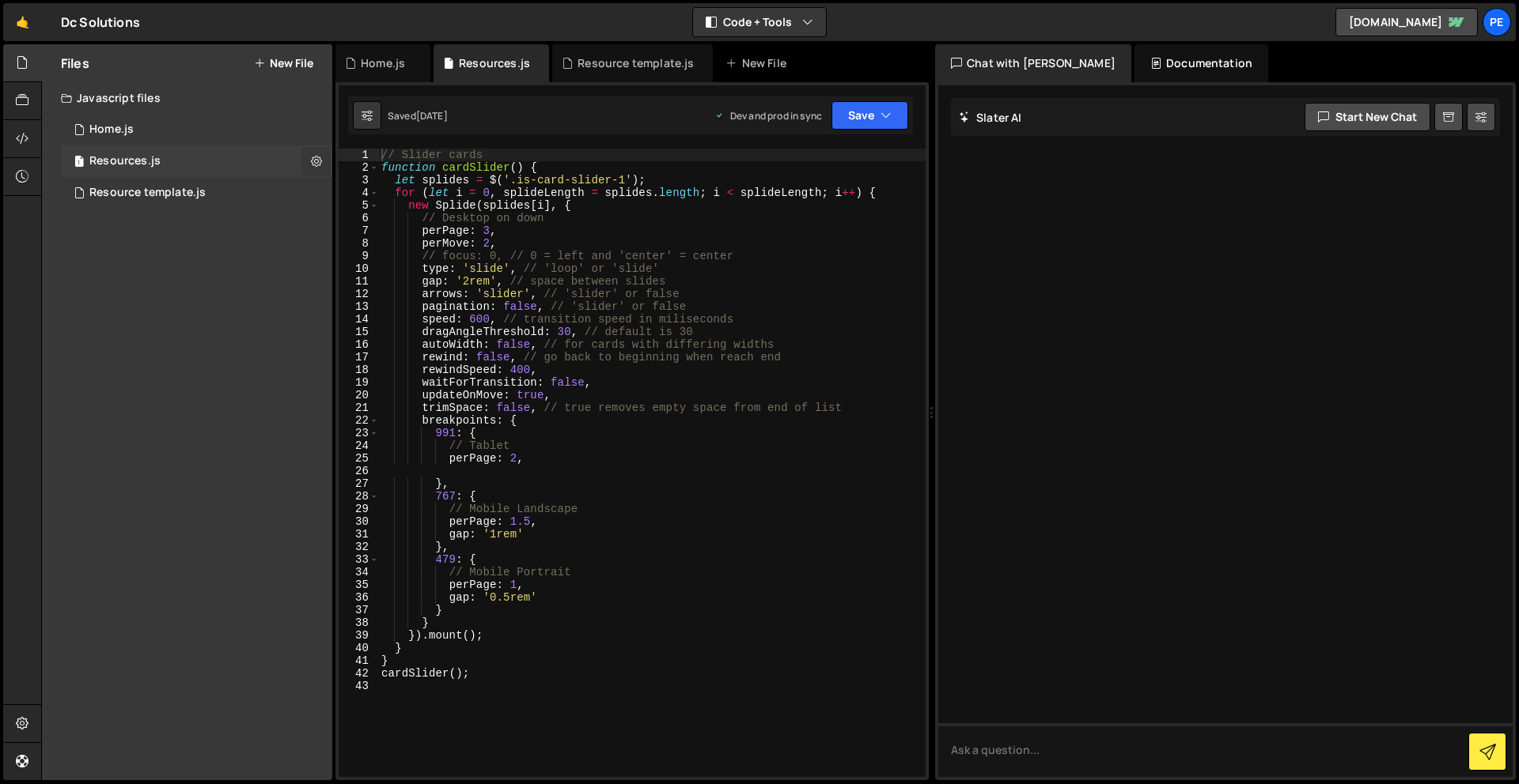
click at [319, 162] on icon at bounding box center [316, 161] width 11 height 15
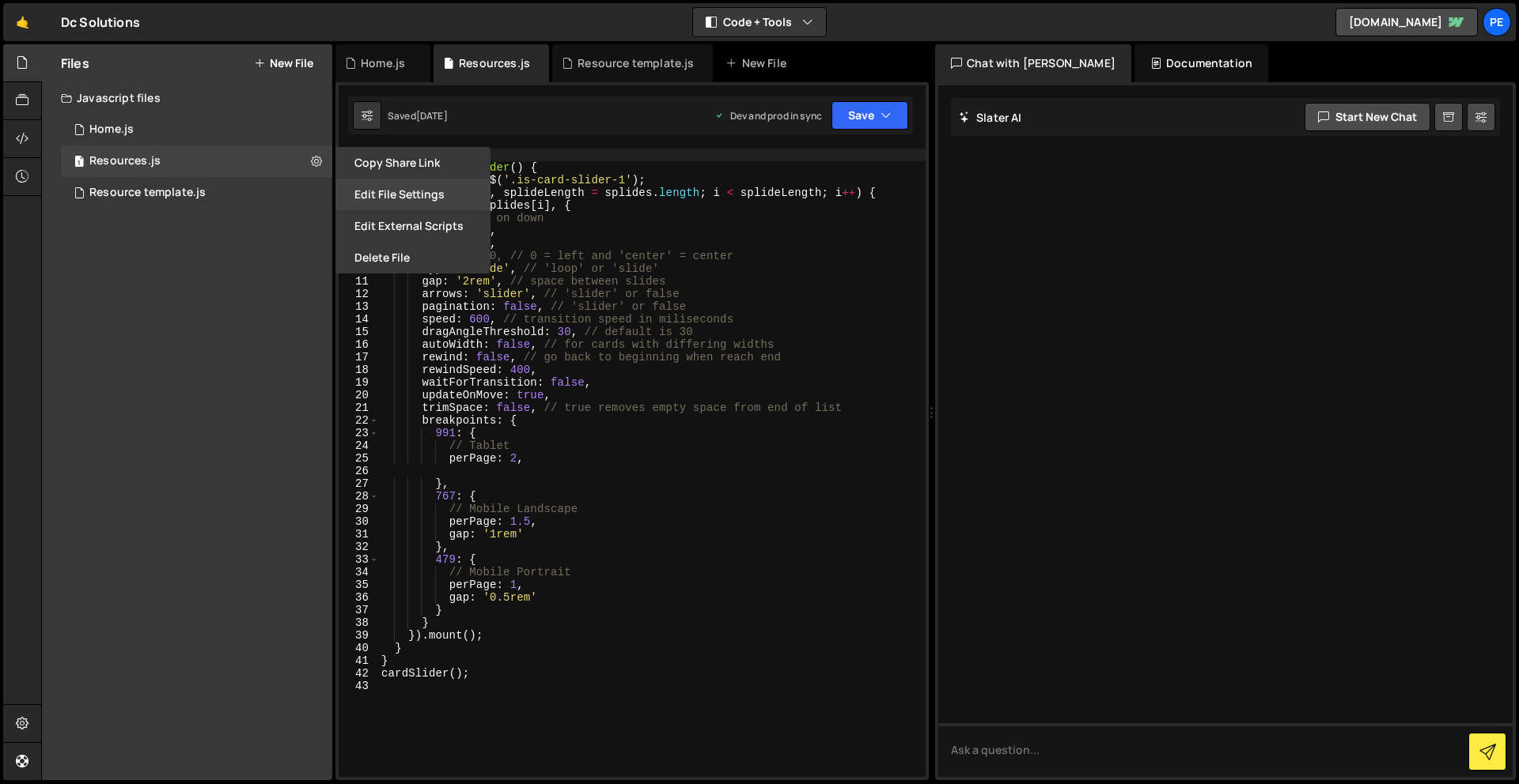
click at [400, 195] on button "Edit File Settings" at bounding box center [413, 195] width 155 height 32
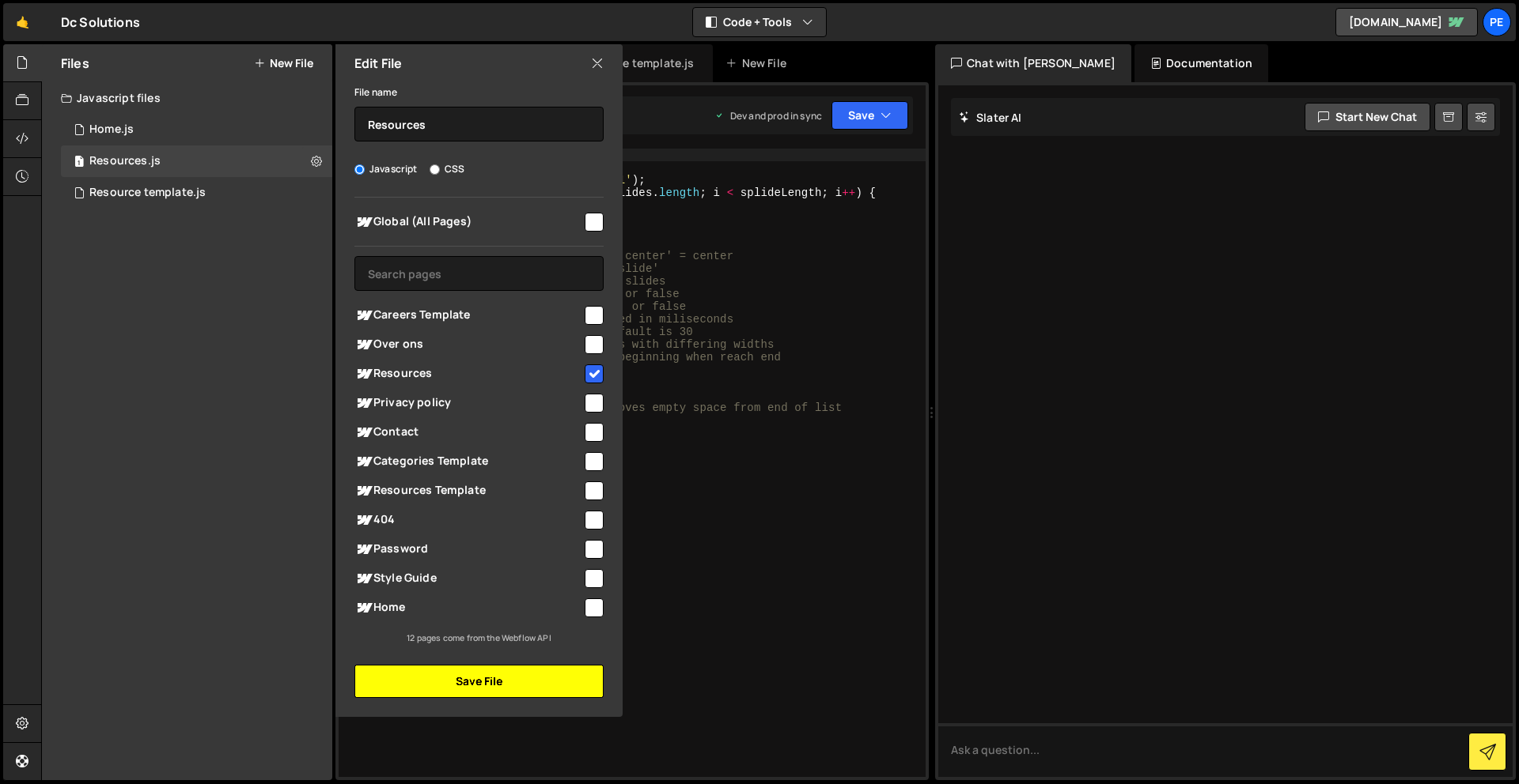
click at [535, 678] on button "Save File" at bounding box center [479, 681] width 249 height 33
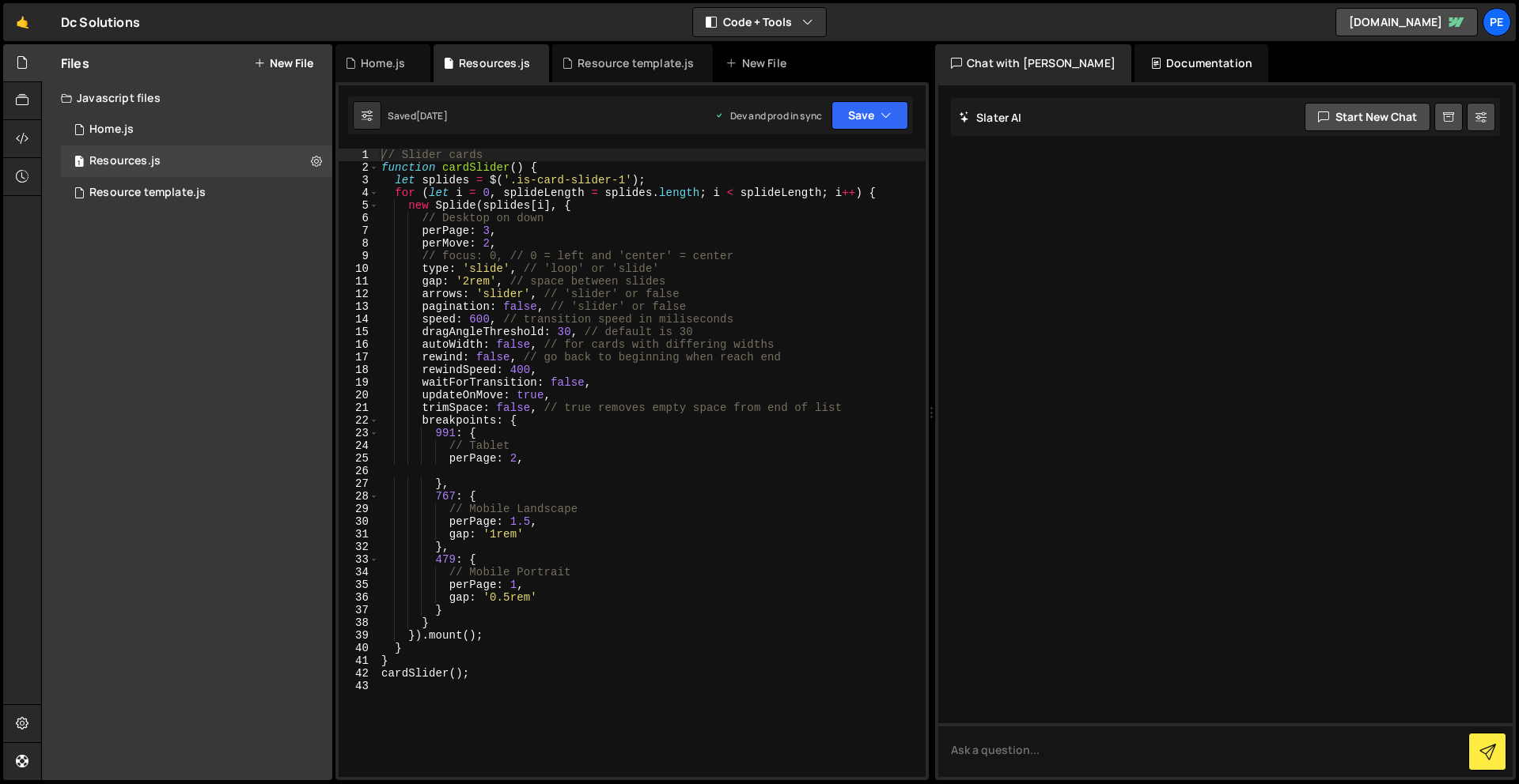
click at [892, 131] on div "Saved 1 day ago Dev and prod in sync Upgrade to Edit Save Save to Staging S Sav…" at bounding box center [630, 115] width 564 height 38
click at [891, 122] on icon "button" at bounding box center [885, 115] width 11 height 16
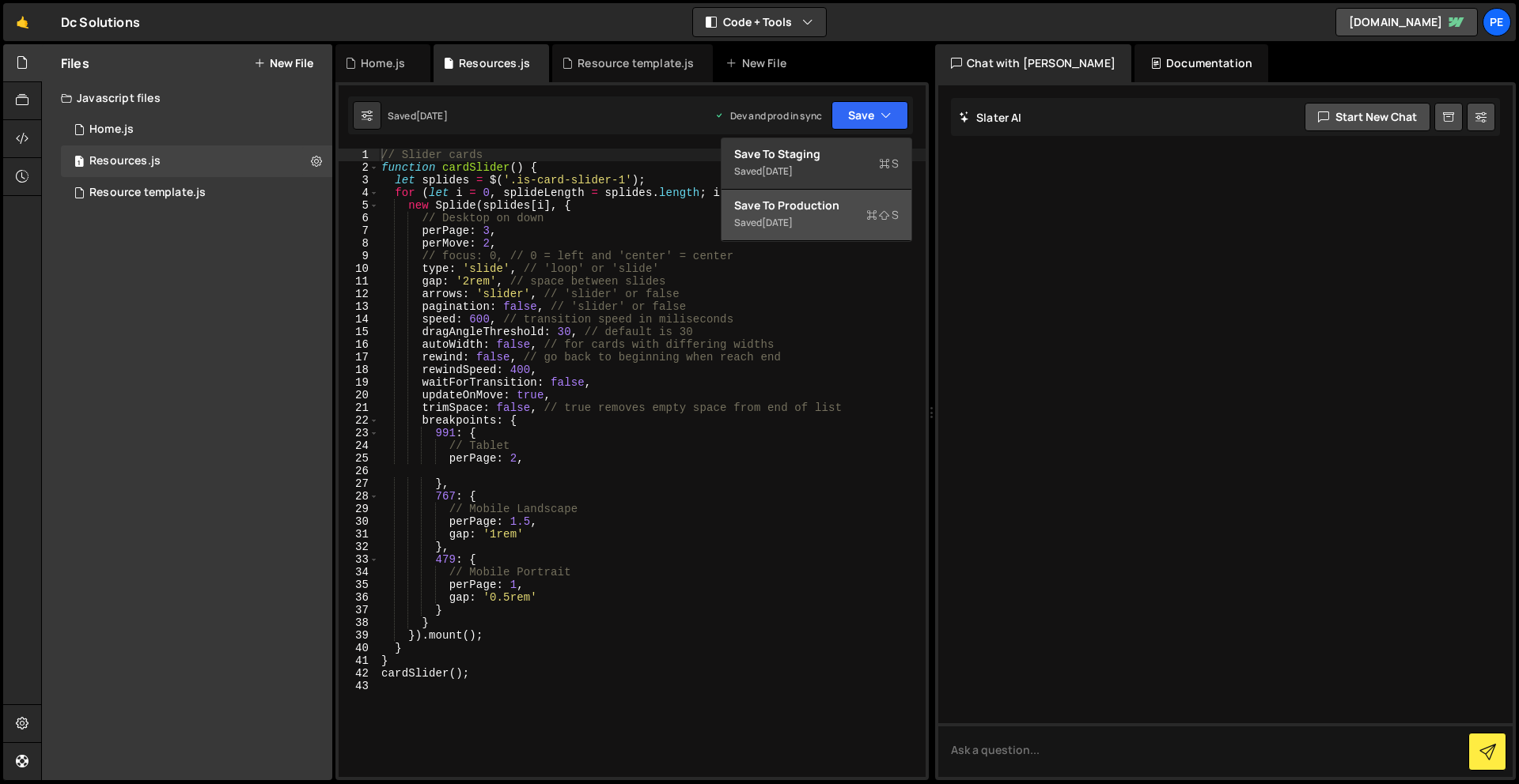
click at [854, 205] on div "Save to Production S" at bounding box center [816, 205] width 164 height 16
